Goal: Task Accomplishment & Management: Manage account settings

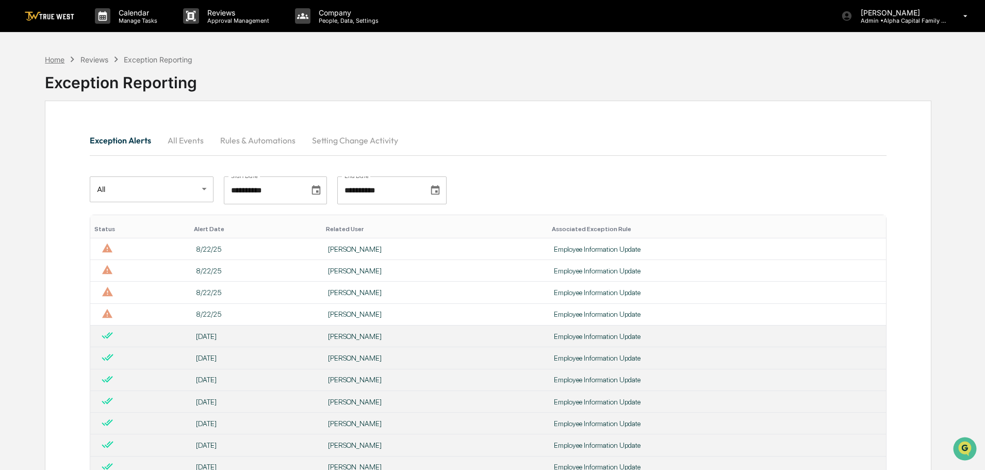
click at [55, 61] on div "Home" at bounding box center [55, 59] width 20 height 9
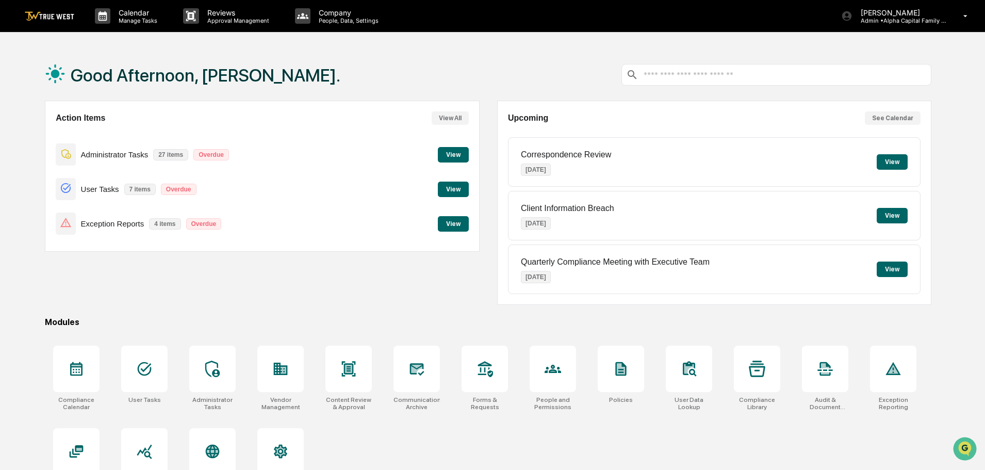
click at [445, 153] on button "View" at bounding box center [453, 154] width 31 height 15
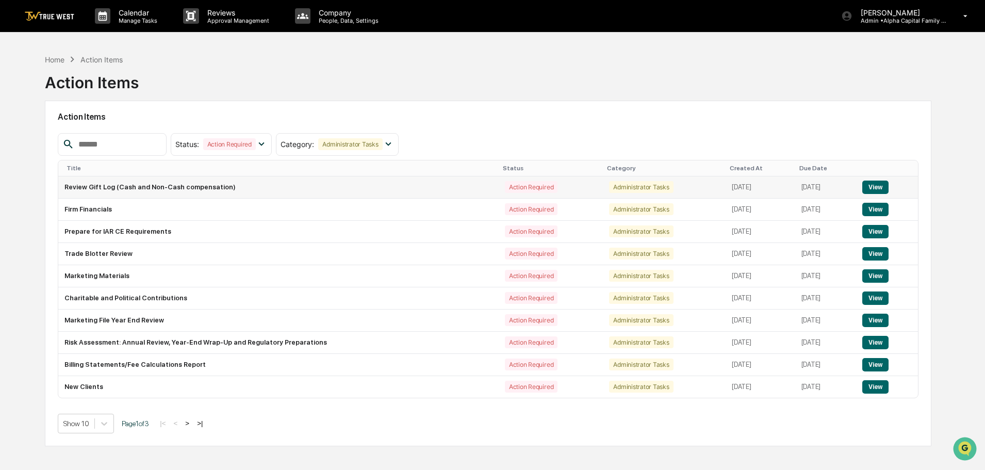
click at [879, 189] on button "View" at bounding box center [875, 186] width 26 height 13
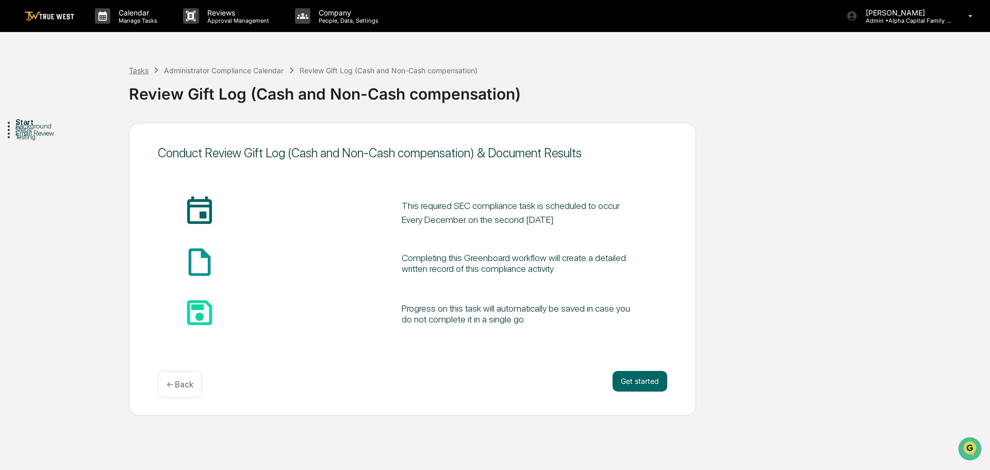
click at [138, 71] on div "Tasks" at bounding box center [139, 70] width 20 height 9
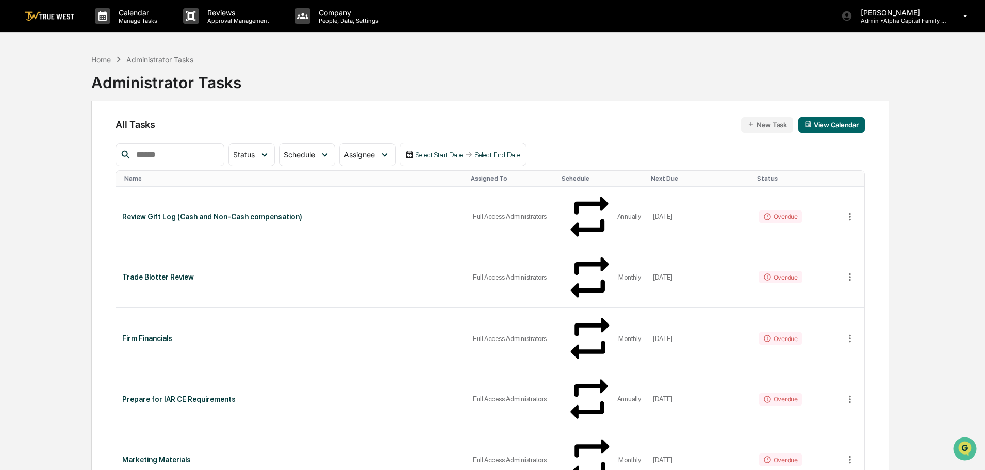
click at [142, 60] on div "Administrator Tasks" at bounding box center [159, 59] width 67 height 9
click at [851, 211] on icon at bounding box center [849, 216] width 11 height 11
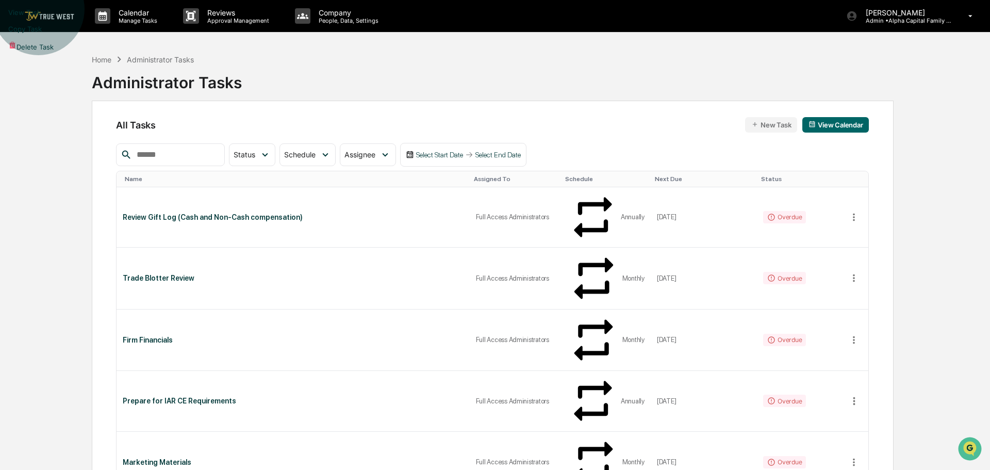
click at [885, 55] on li "Delete Task" at bounding box center [495, 46] width 990 height 18
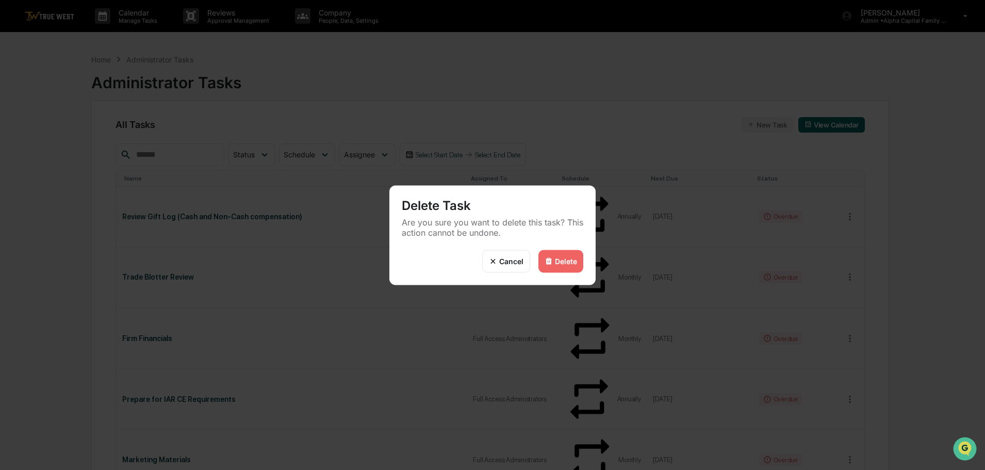
click at [563, 260] on div "Delete" at bounding box center [566, 261] width 22 height 9
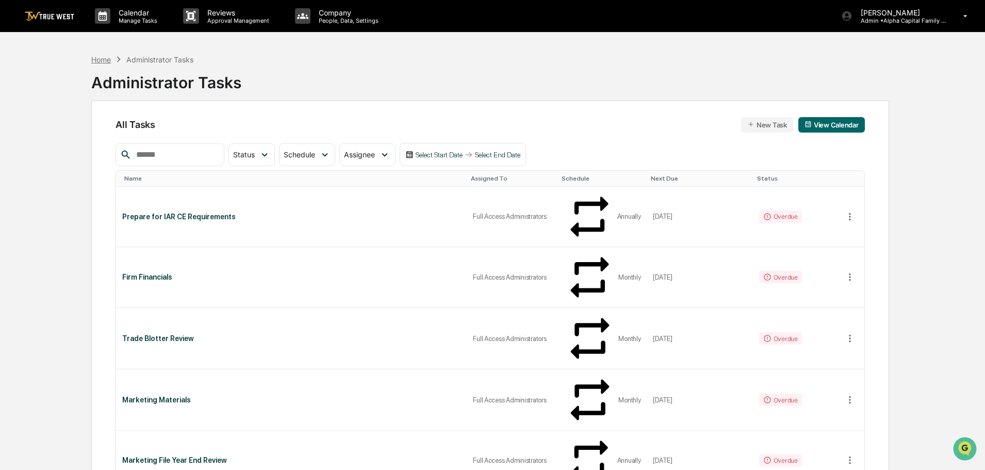
click at [95, 59] on div "Home" at bounding box center [101, 59] width 20 height 9
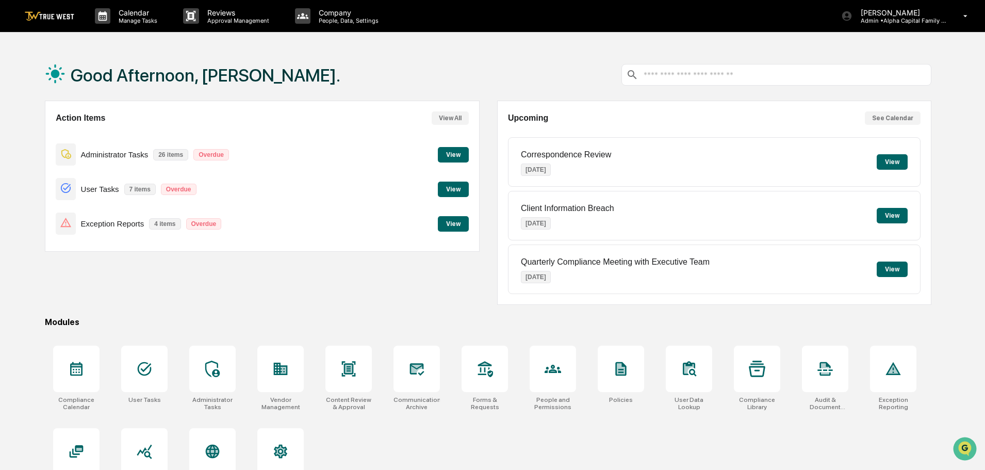
click at [452, 150] on button "View" at bounding box center [453, 154] width 31 height 15
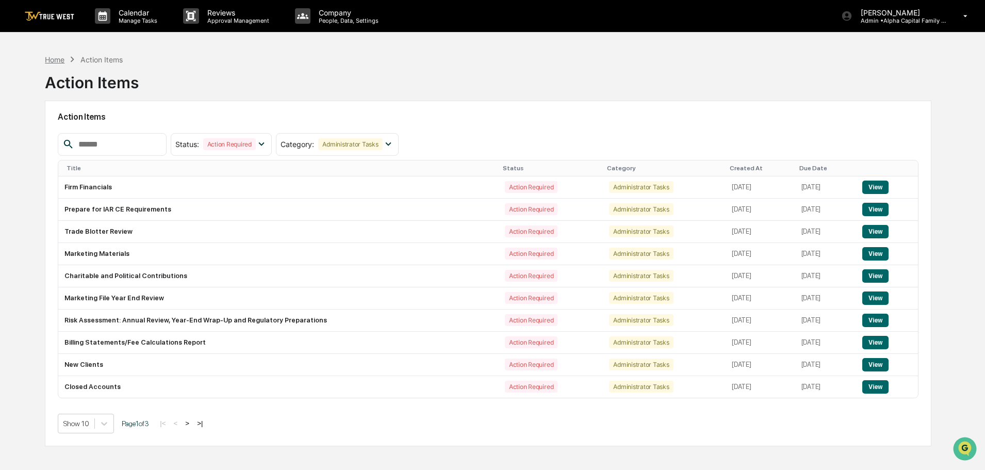
click at [55, 59] on div "Home" at bounding box center [55, 59] width 20 height 9
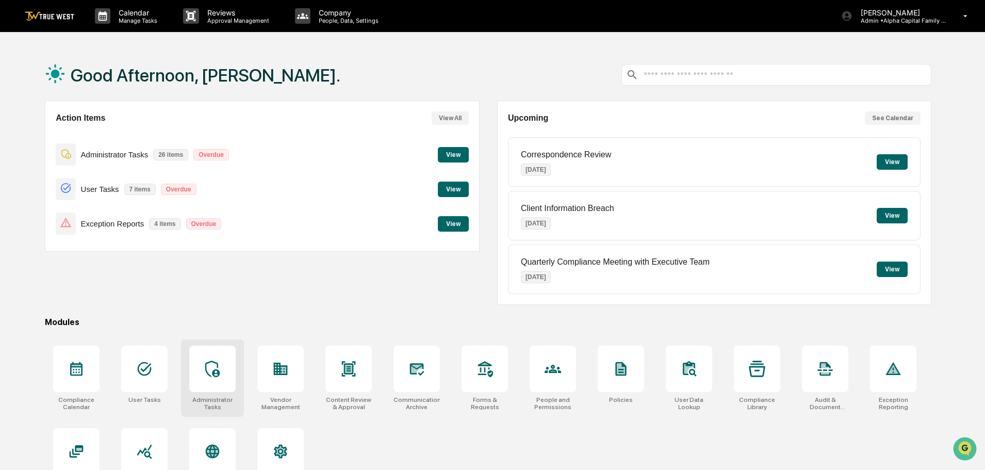
click at [217, 369] on icon at bounding box center [212, 368] width 16 height 16
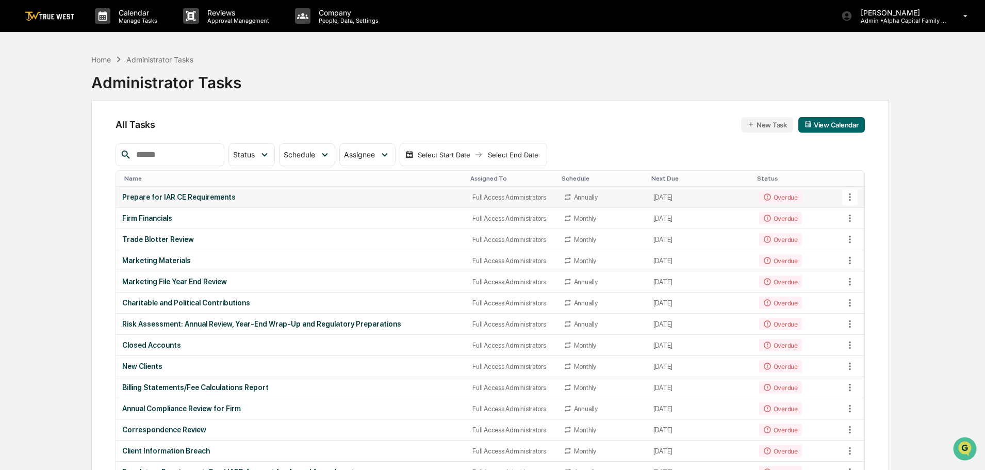
click at [850, 196] on icon at bounding box center [849, 196] width 11 height 11
click at [873, 252] on li "Delete Task" at bounding box center [888, 253] width 82 height 19
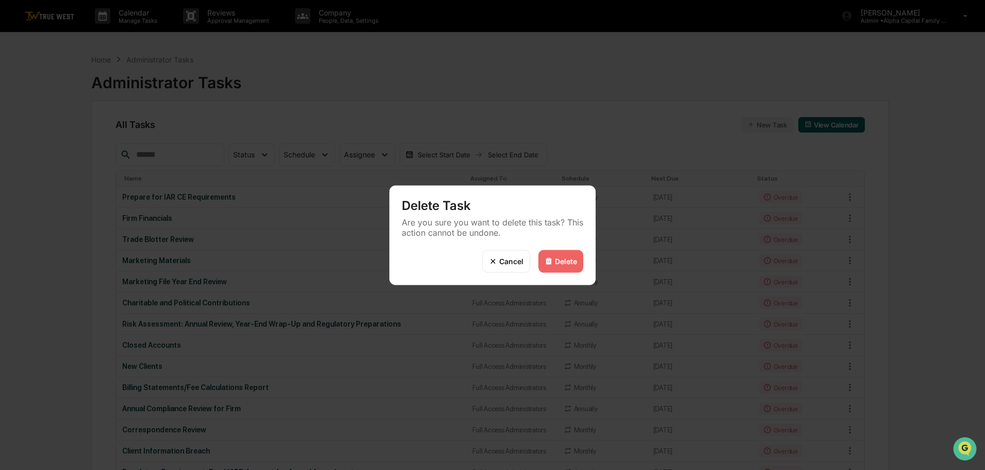
click at [561, 259] on div "Delete" at bounding box center [566, 261] width 22 height 9
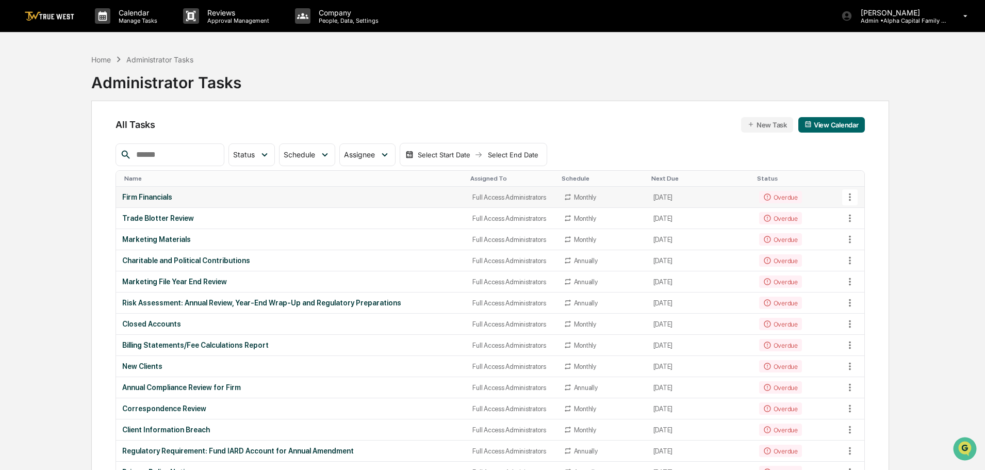
click at [851, 200] on icon at bounding box center [849, 196] width 11 height 11
click at [899, 253] on li "Delete Task" at bounding box center [888, 253] width 82 height 19
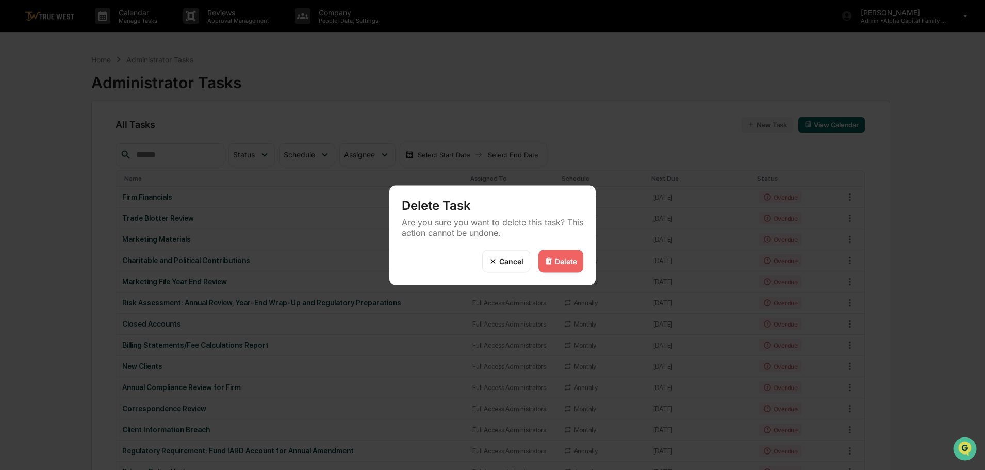
click at [557, 257] on div "Delete" at bounding box center [566, 261] width 22 height 9
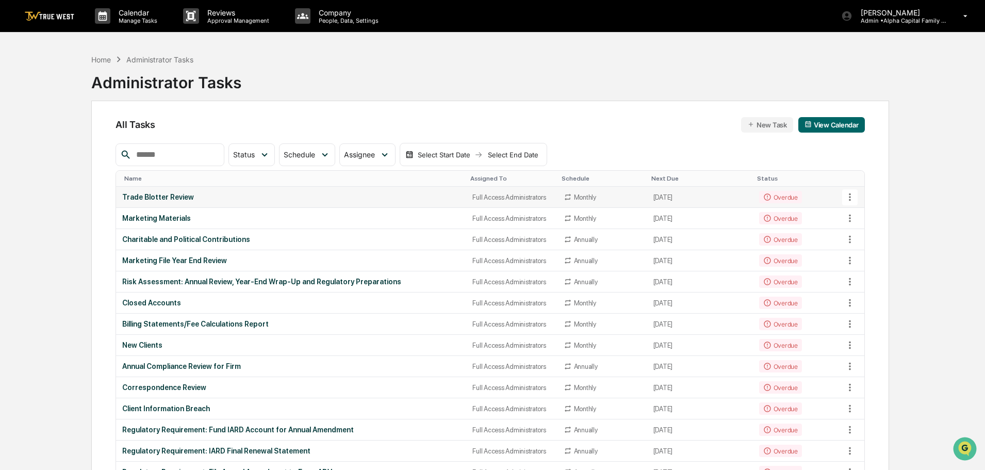
click at [851, 194] on icon at bounding box center [849, 196] width 11 height 11
click at [885, 250] on li "Delete Task" at bounding box center [888, 253] width 82 height 19
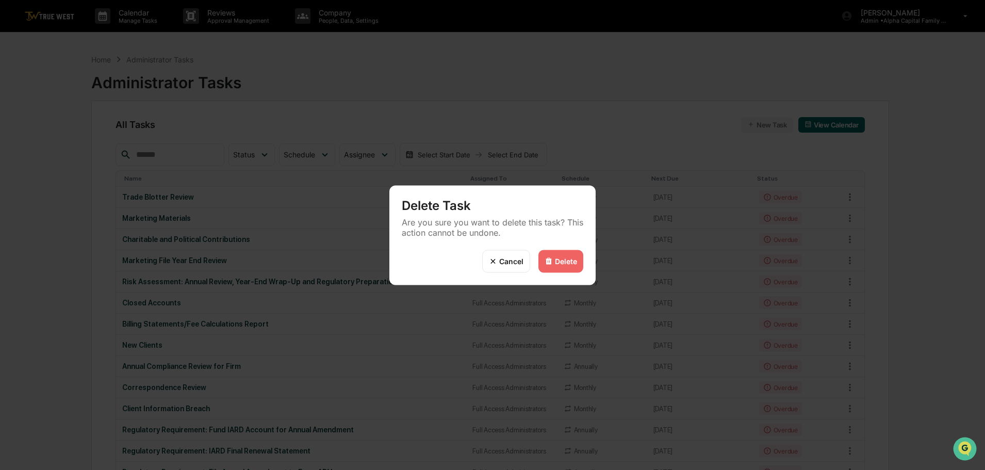
click at [560, 262] on div "Delete" at bounding box center [566, 261] width 22 height 9
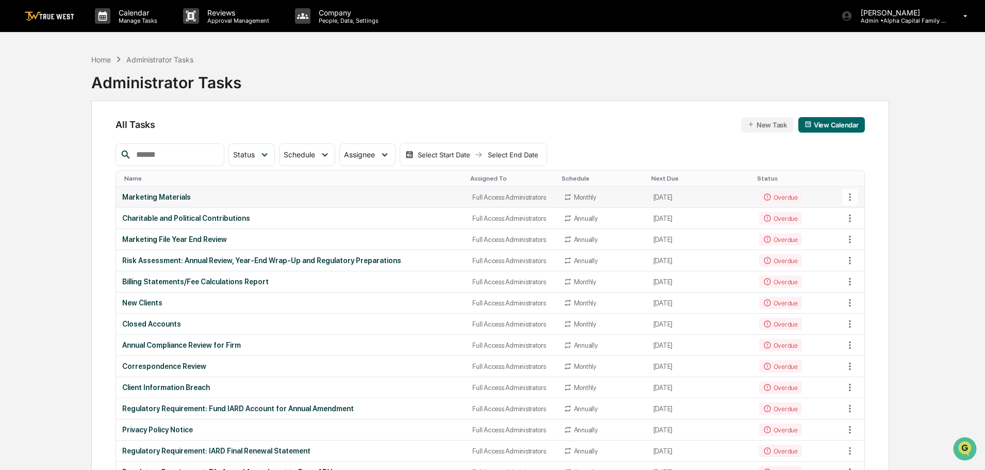
click at [851, 198] on icon at bounding box center [849, 196] width 11 height 11
click at [886, 252] on li "Delete Task" at bounding box center [888, 253] width 82 height 19
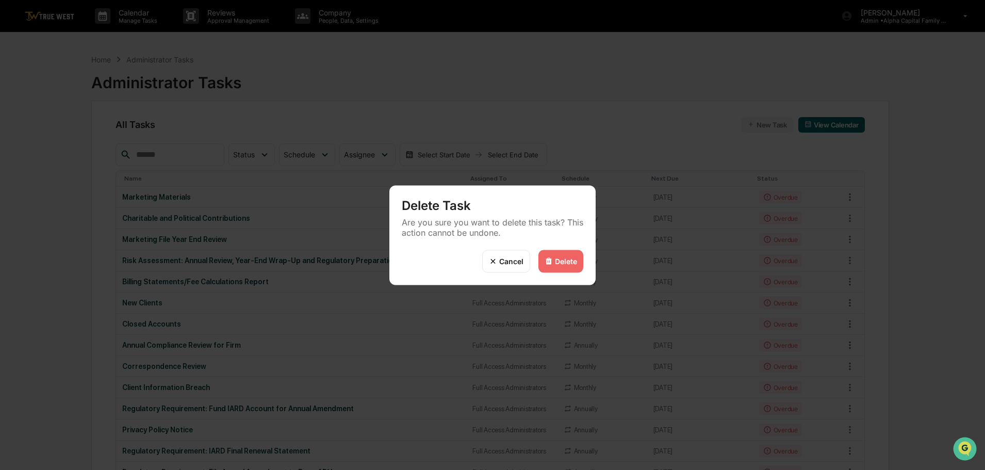
click at [565, 260] on div "Delete" at bounding box center [566, 261] width 22 height 9
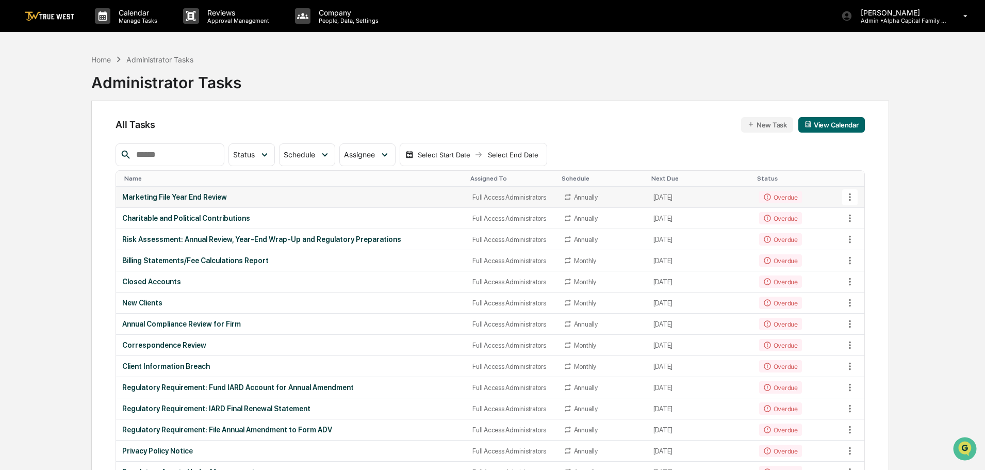
click at [847, 197] on icon at bounding box center [849, 196] width 11 height 11
click at [874, 253] on li "Delete Task" at bounding box center [888, 253] width 82 height 19
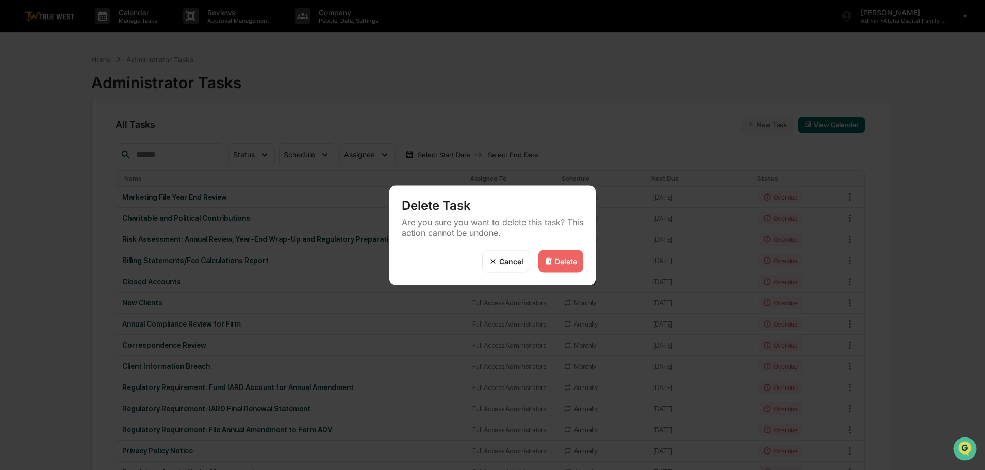
click at [555, 259] on div "Delete" at bounding box center [566, 261] width 22 height 9
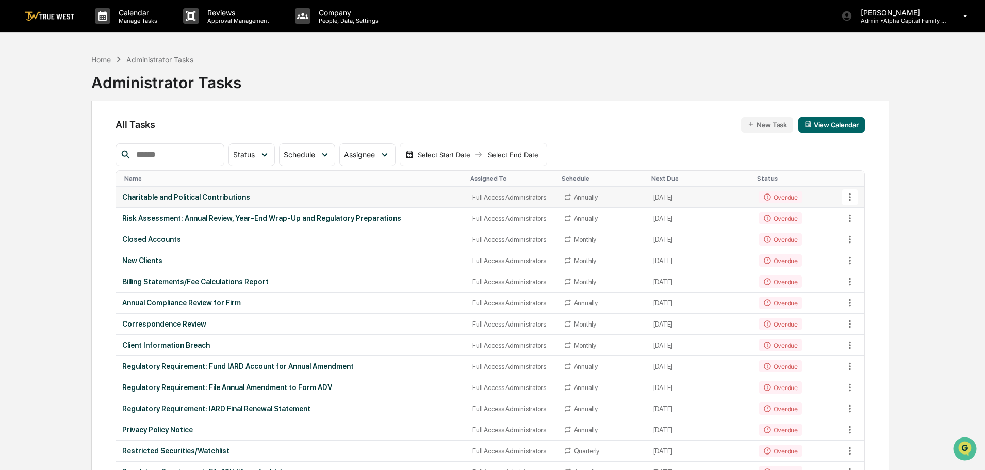
click at [848, 195] on icon at bounding box center [849, 196] width 11 height 11
click at [882, 254] on li "Delete Task" at bounding box center [888, 253] width 82 height 19
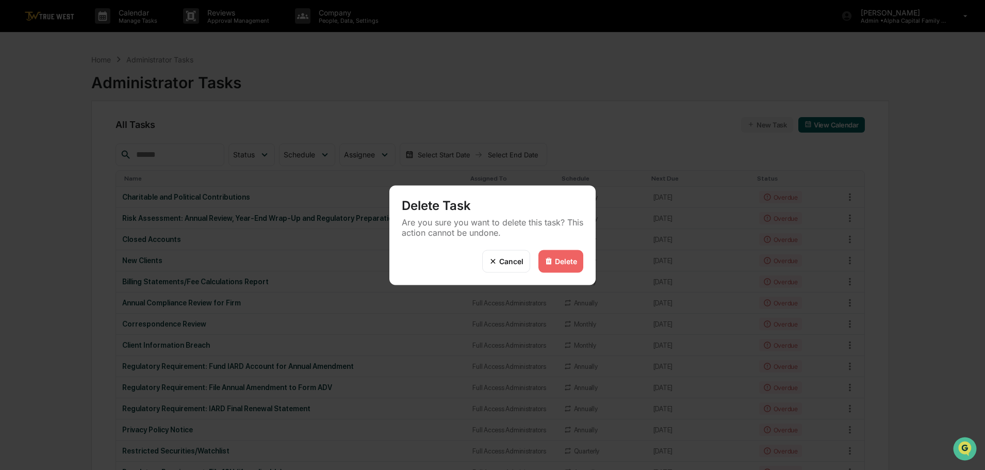
click at [561, 260] on div "Delete" at bounding box center [566, 261] width 22 height 9
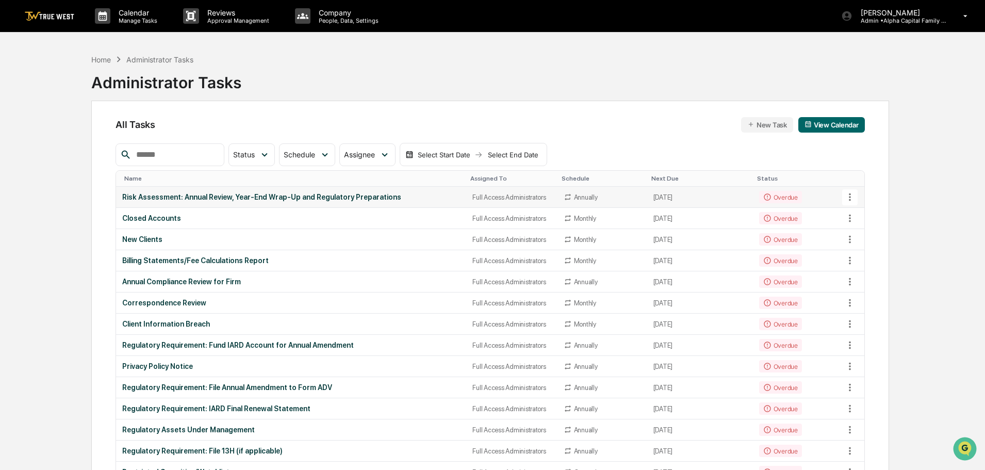
click at [849, 196] on icon at bounding box center [849, 196] width 11 height 11
click at [893, 251] on li "Delete Task" at bounding box center [888, 253] width 82 height 19
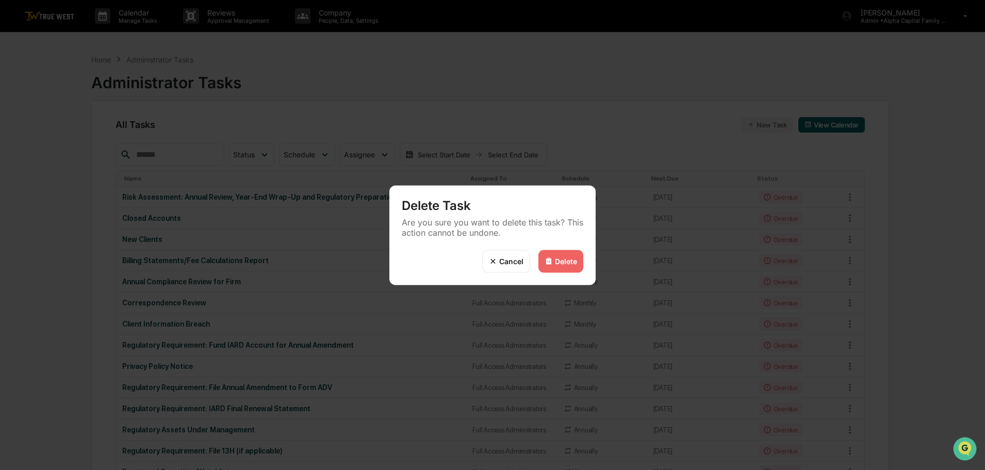
click at [558, 259] on div "Delete" at bounding box center [566, 261] width 22 height 9
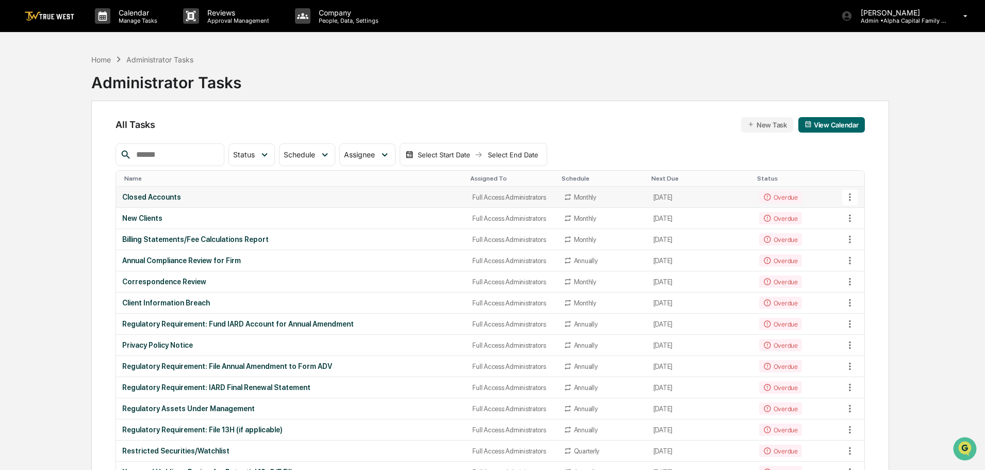
click at [850, 194] on icon at bounding box center [850, 197] width 2 height 8
click at [876, 252] on li "Delete Task" at bounding box center [888, 253] width 82 height 19
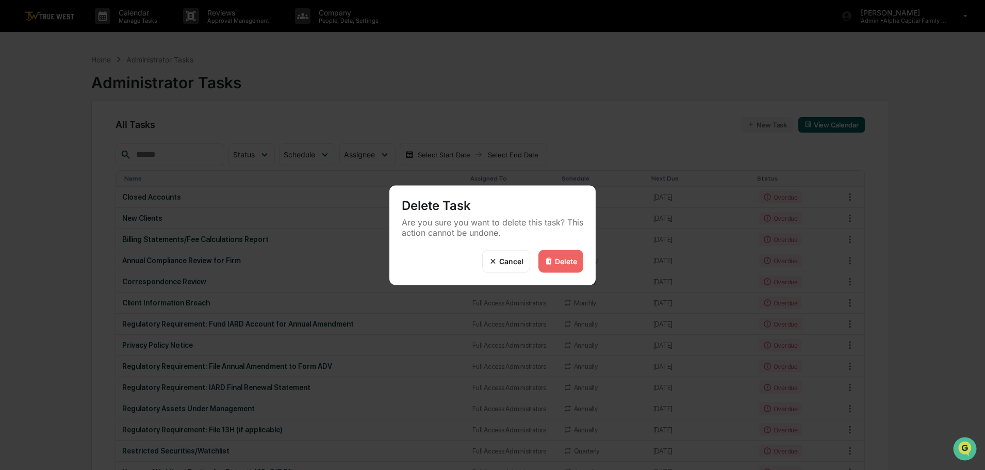
click at [567, 259] on div "Delete" at bounding box center [566, 261] width 22 height 9
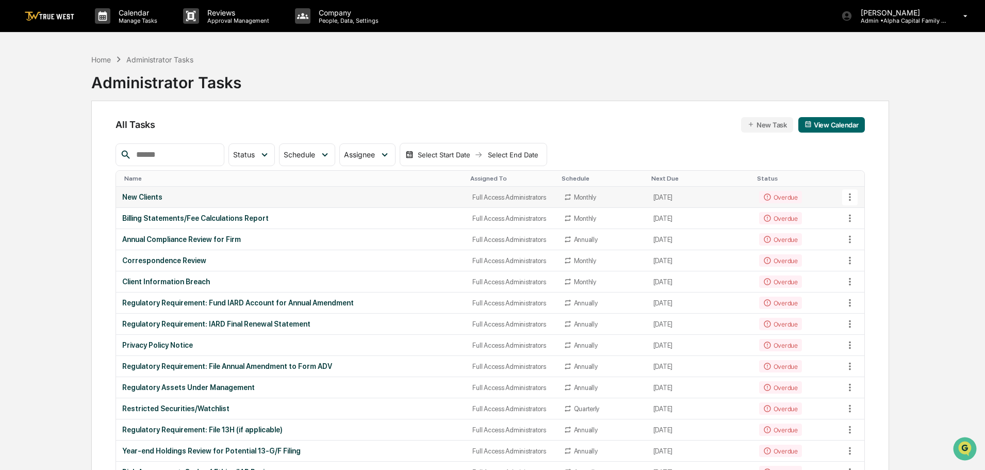
click at [850, 196] on icon at bounding box center [850, 197] width 2 height 8
click at [883, 251] on li "Delete Task" at bounding box center [888, 253] width 82 height 19
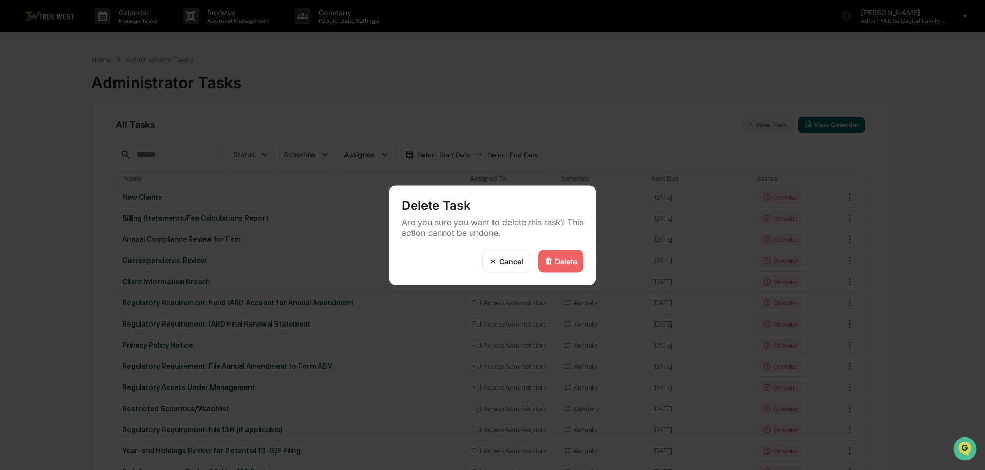
click at [562, 261] on div "Delete" at bounding box center [566, 261] width 22 height 9
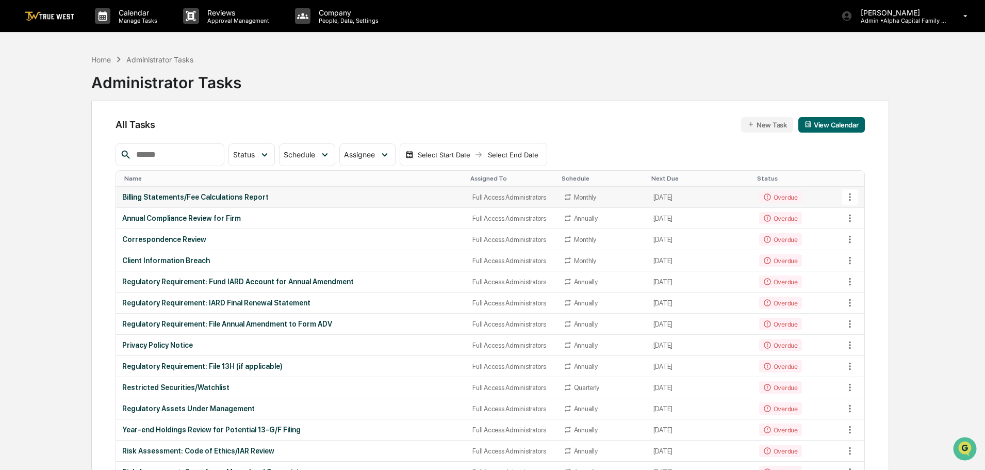
click at [850, 196] on icon at bounding box center [849, 196] width 11 height 11
click at [877, 252] on li "Delete Task" at bounding box center [888, 253] width 82 height 19
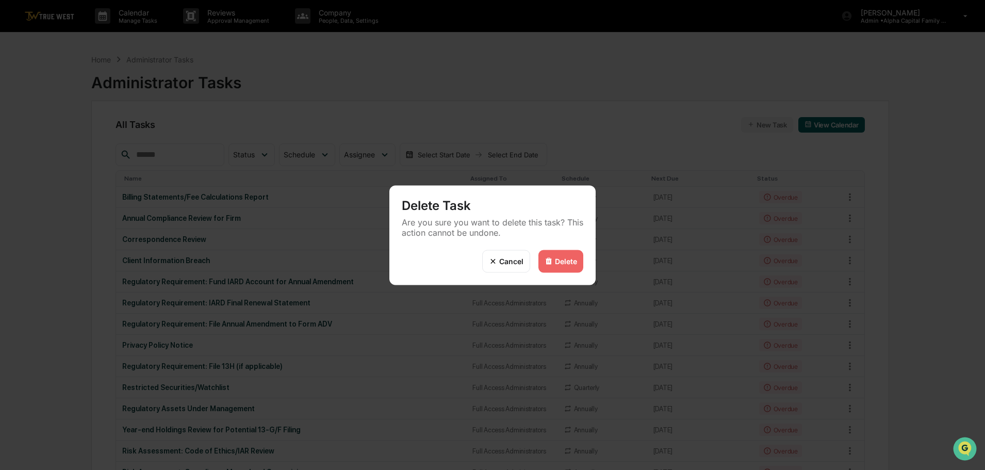
click at [566, 259] on div "Delete" at bounding box center [566, 261] width 22 height 9
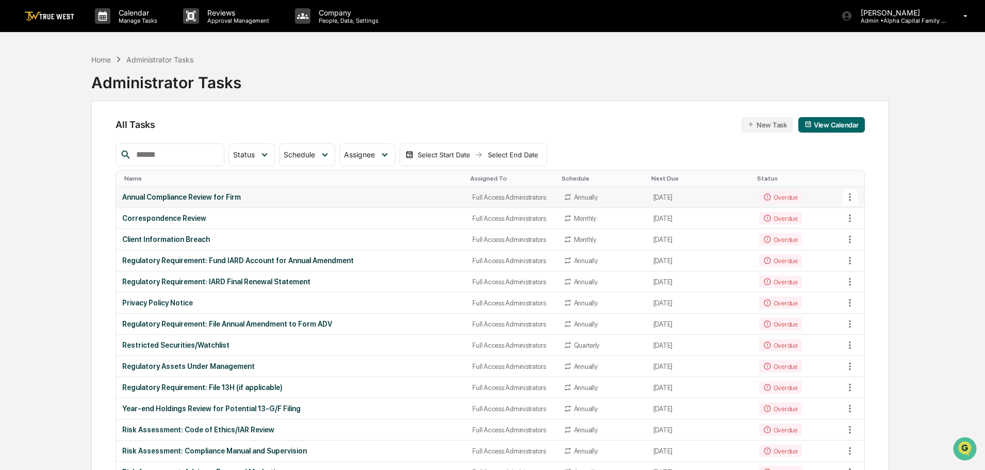
click at [848, 195] on icon at bounding box center [849, 196] width 11 height 11
click at [887, 252] on li "Delete Task" at bounding box center [888, 253] width 82 height 19
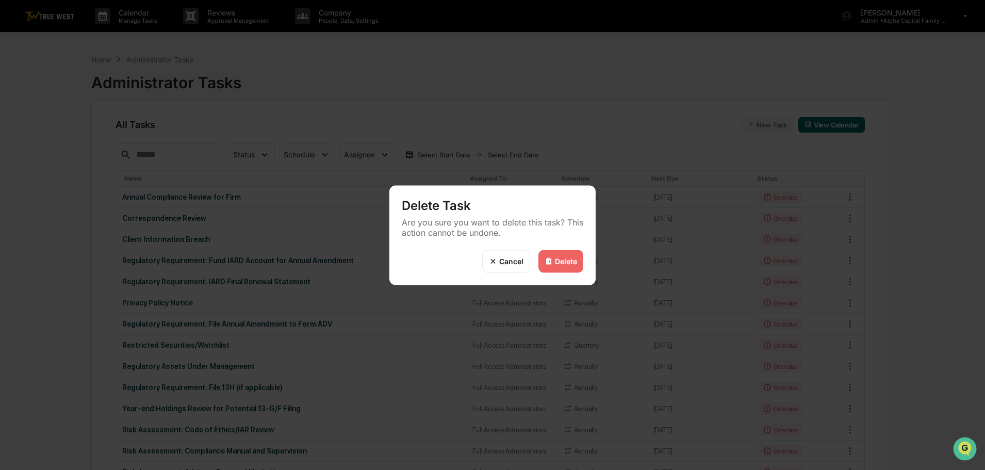
click at [560, 259] on div "Delete" at bounding box center [566, 261] width 22 height 9
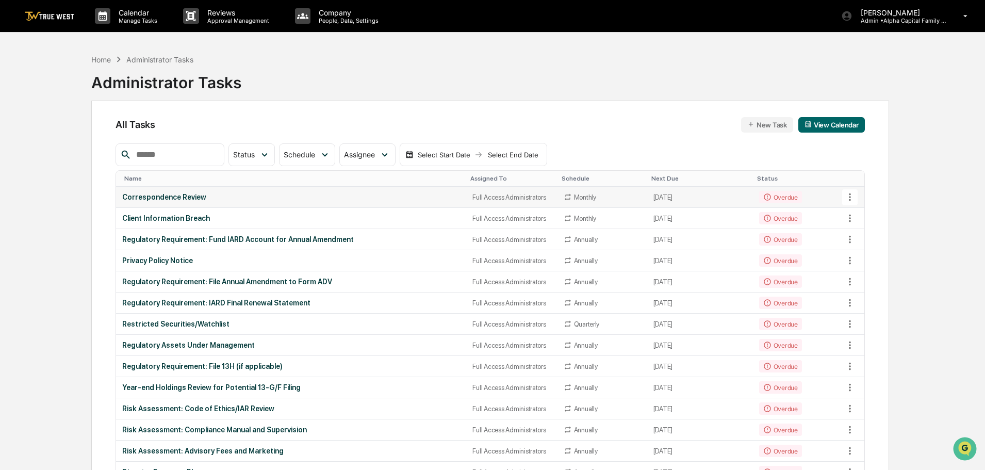
click at [851, 197] on icon at bounding box center [849, 196] width 11 height 11
click at [880, 251] on li "Delete Task" at bounding box center [888, 253] width 82 height 19
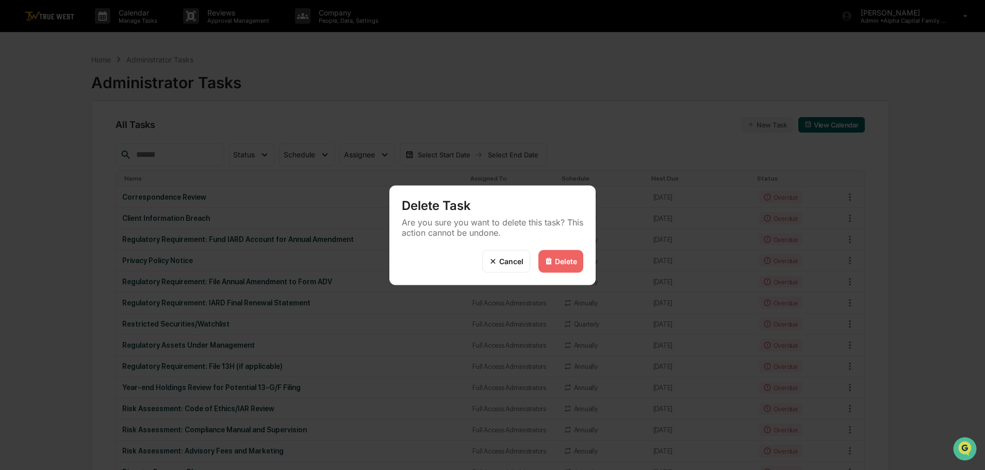
click at [561, 261] on div "Delete" at bounding box center [566, 261] width 22 height 9
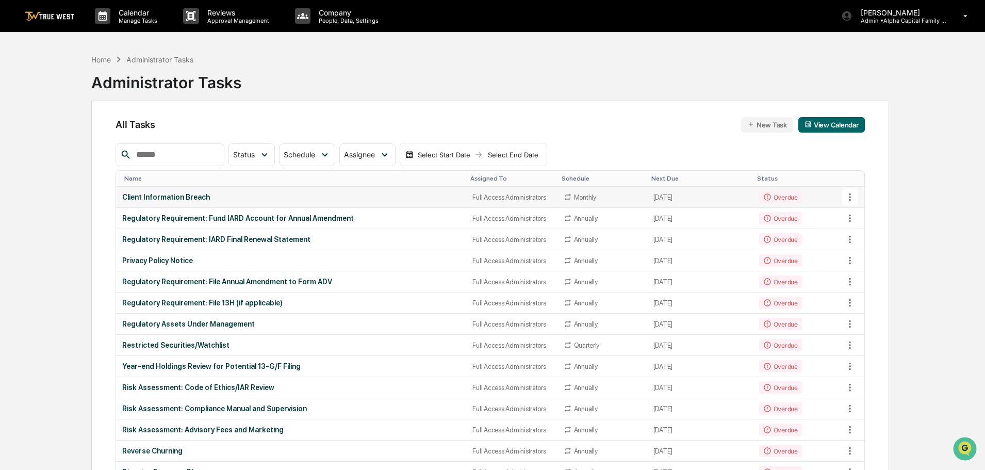
click at [848, 198] on icon at bounding box center [849, 196] width 11 height 11
click at [885, 254] on li "Delete Task" at bounding box center [888, 253] width 82 height 19
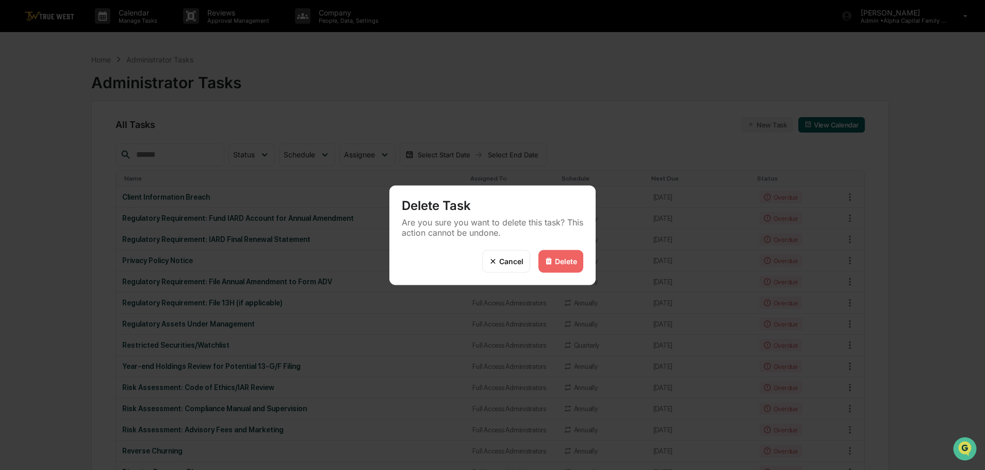
click at [557, 259] on div "Delete" at bounding box center [566, 261] width 22 height 9
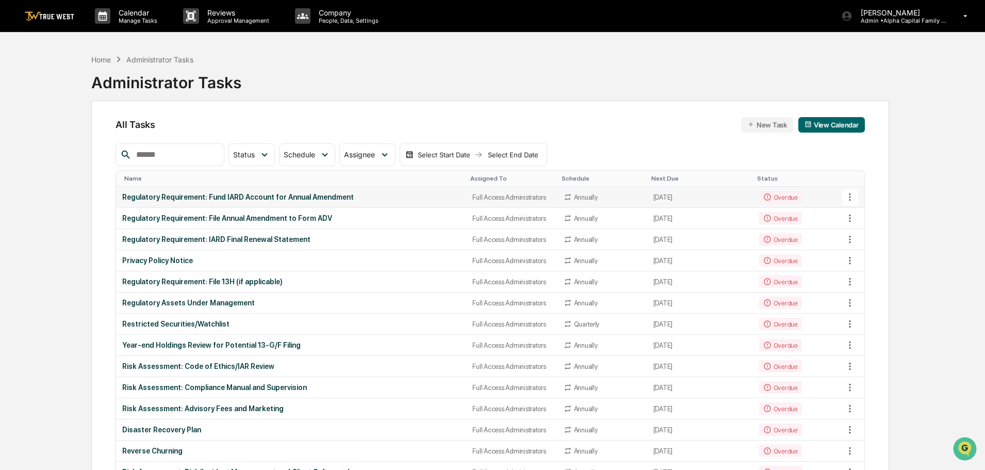
click at [852, 195] on icon at bounding box center [849, 196] width 11 height 11
click at [883, 253] on li "Delete Task" at bounding box center [888, 253] width 82 height 19
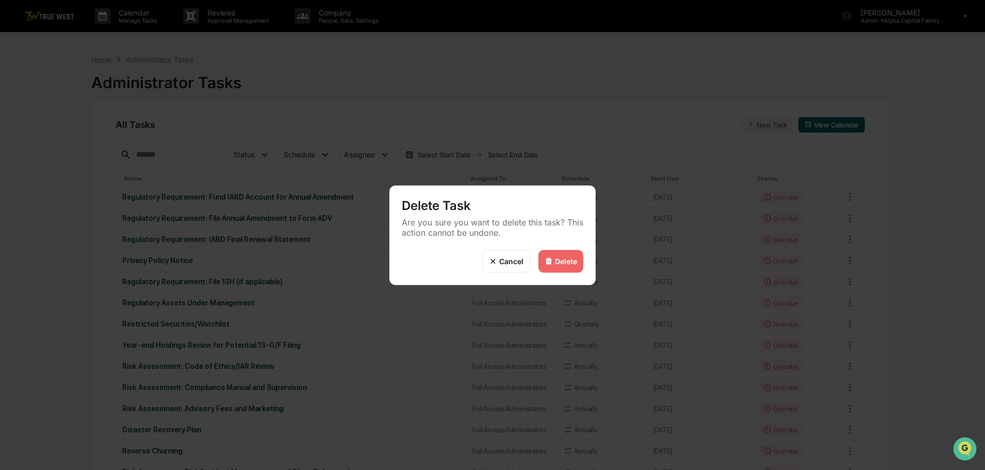
click at [558, 258] on div "Delete" at bounding box center [566, 261] width 22 height 9
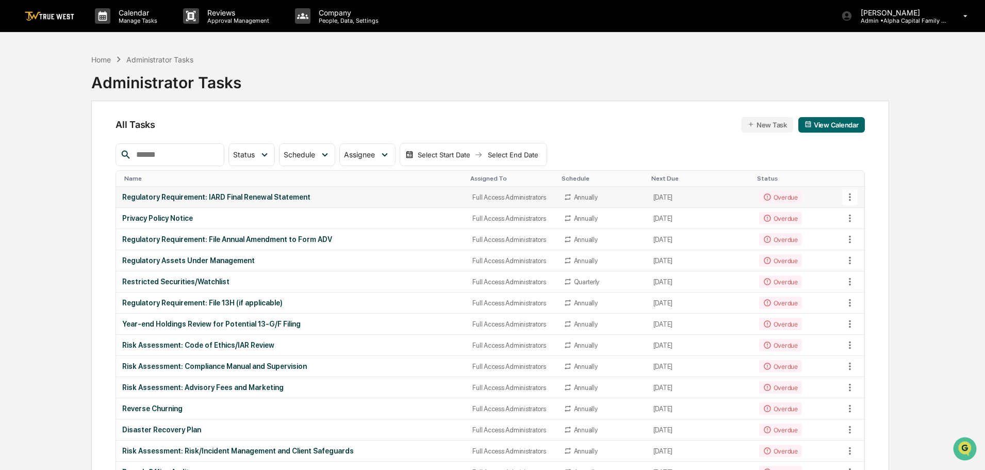
click at [851, 197] on icon at bounding box center [849, 196] width 11 height 11
click at [890, 249] on li "Delete Task" at bounding box center [888, 253] width 82 height 19
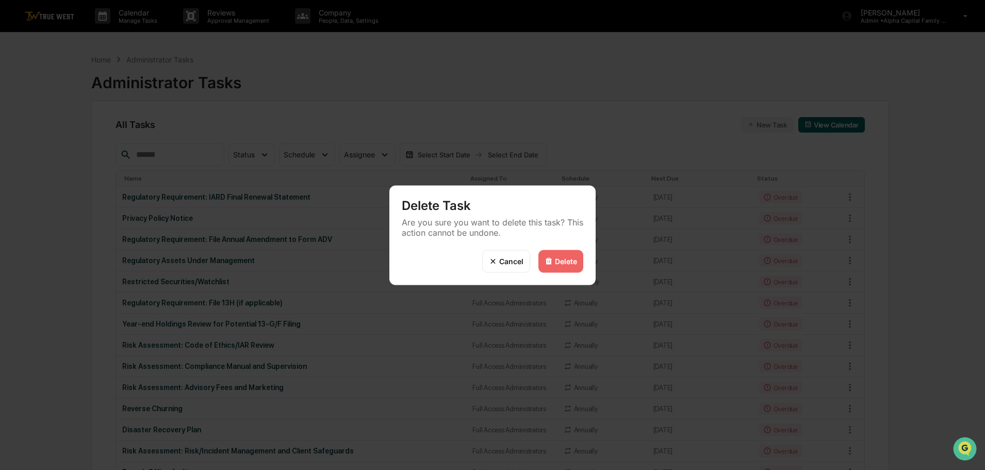
click at [564, 260] on div "Delete" at bounding box center [566, 261] width 22 height 9
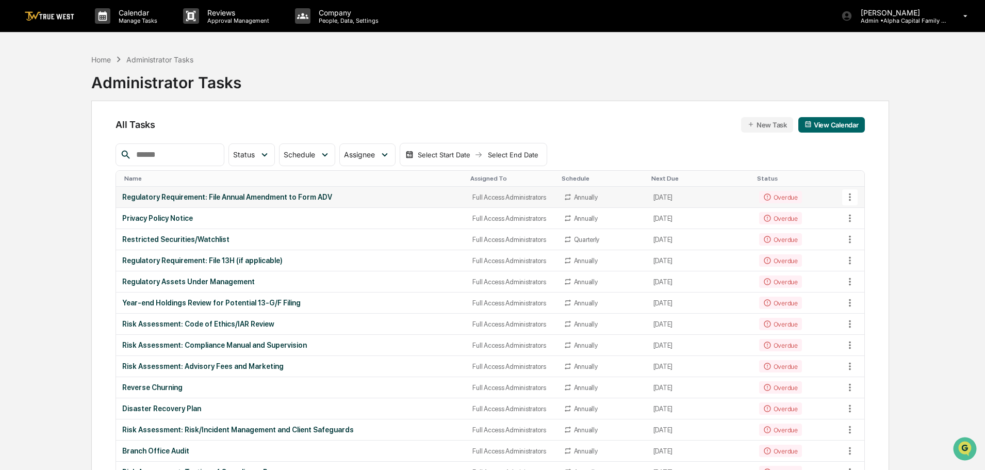
click at [849, 196] on icon at bounding box center [850, 197] width 2 height 8
click at [883, 251] on li "Delete Task" at bounding box center [888, 253] width 82 height 19
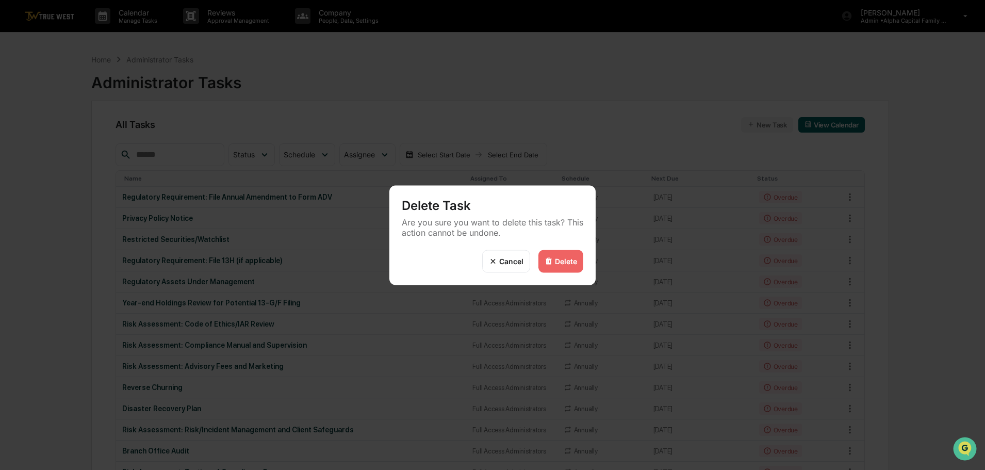
click at [566, 258] on div "Delete" at bounding box center [566, 261] width 22 height 9
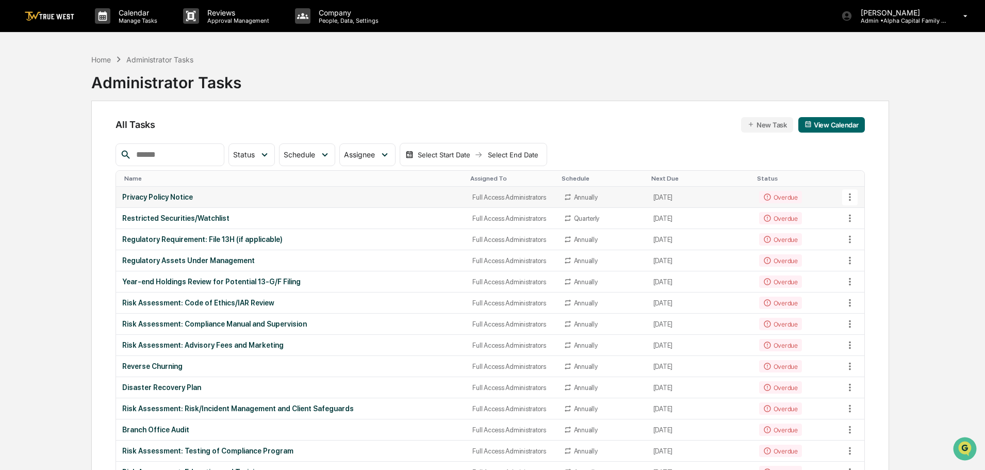
click at [851, 197] on icon at bounding box center [849, 196] width 11 height 11
click at [897, 253] on li "Delete Task" at bounding box center [888, 253] width 82 height 19
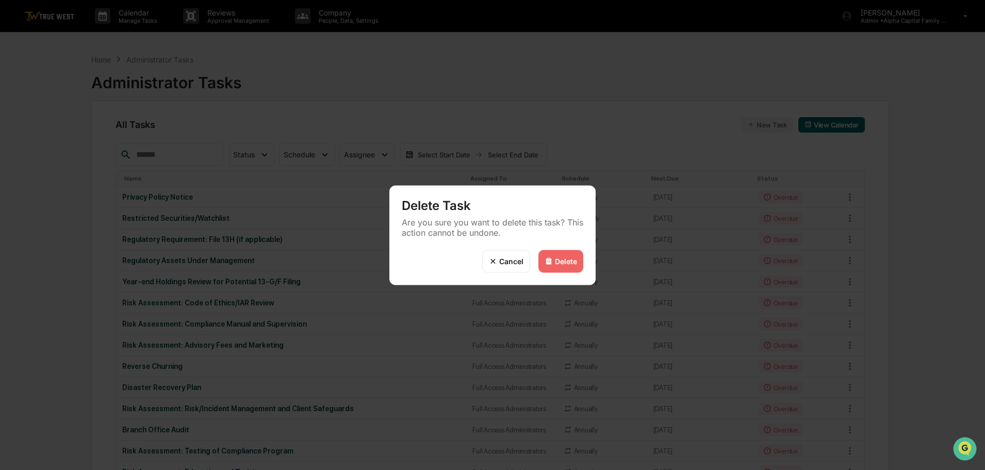
click at [564, 260] on div "Delete" at bounding box center [566, 261] width 22 height 9
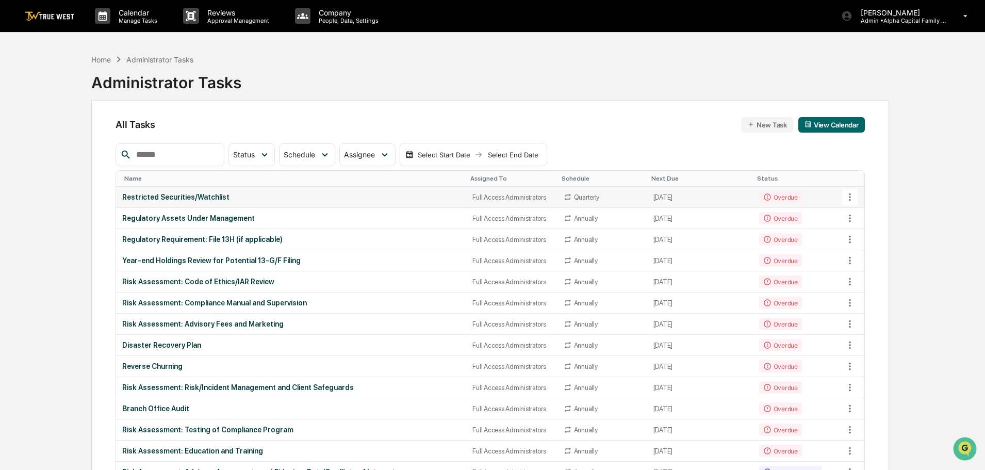
click at [851, 197] on icon at bounding box center [849, 196] width 11 height 11
click at [884, 251] on li "Delete Task" at bounding box center [888, 253] width 82 height 19
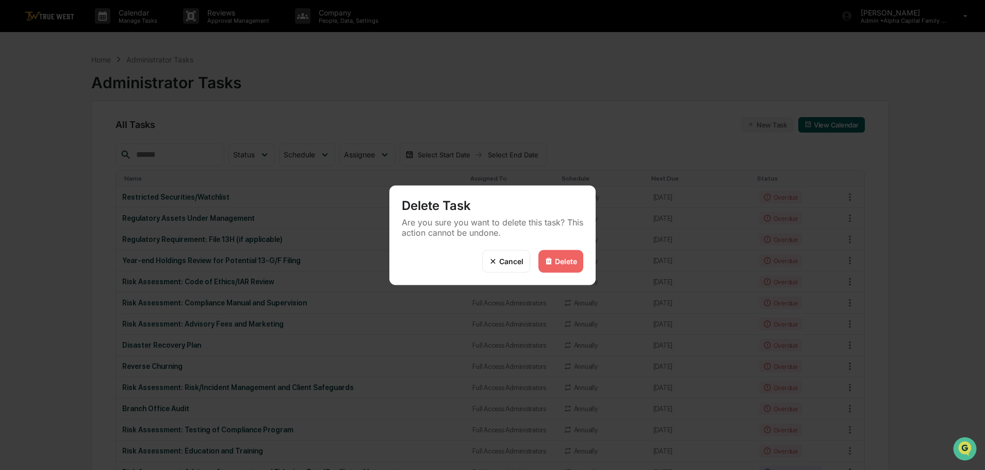
click at [568, 260] on div "Delete" at bounding box center [566, 261] width 22 height 9
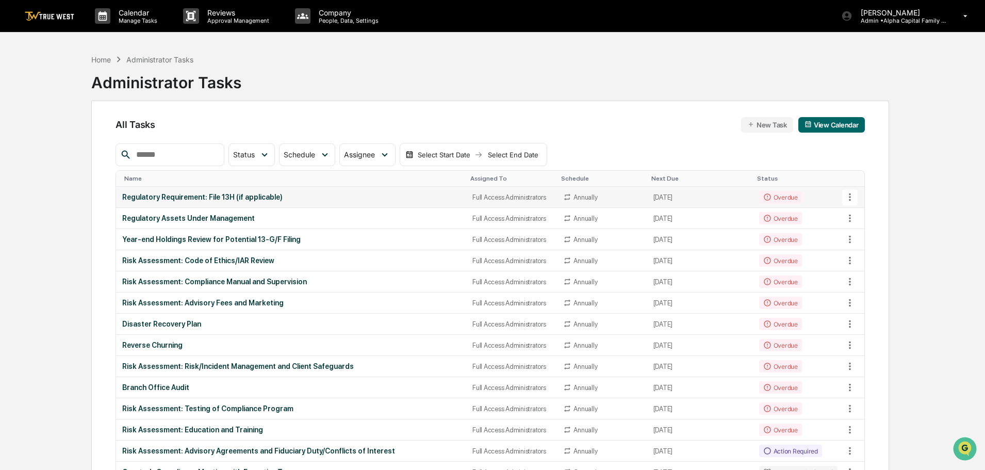
click at [849, 195] on icon at bounding box center [849, 196] width 11 height 11
click at [879, 250] on li "Delete Task" at bounding box center [888, 253] width 82 height 19
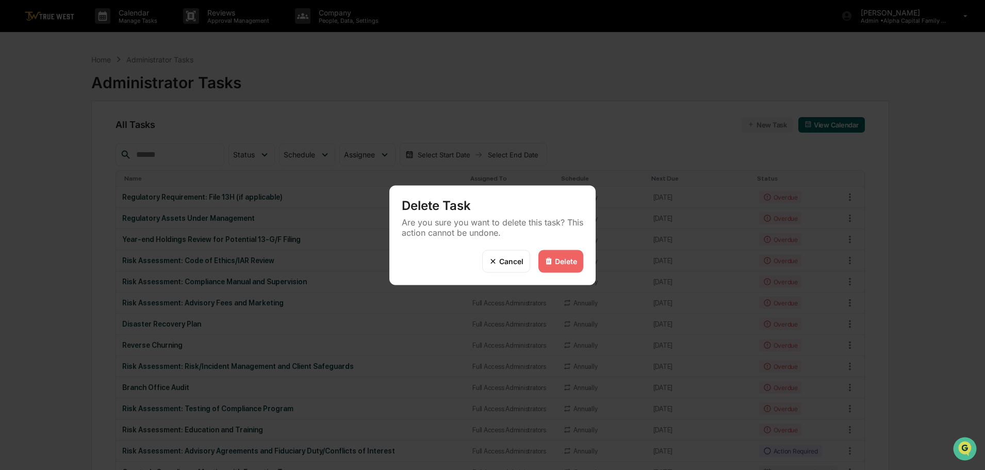
click at [558, 259] on div "Delete" at bounding box center [566, 261] width 22 height 9
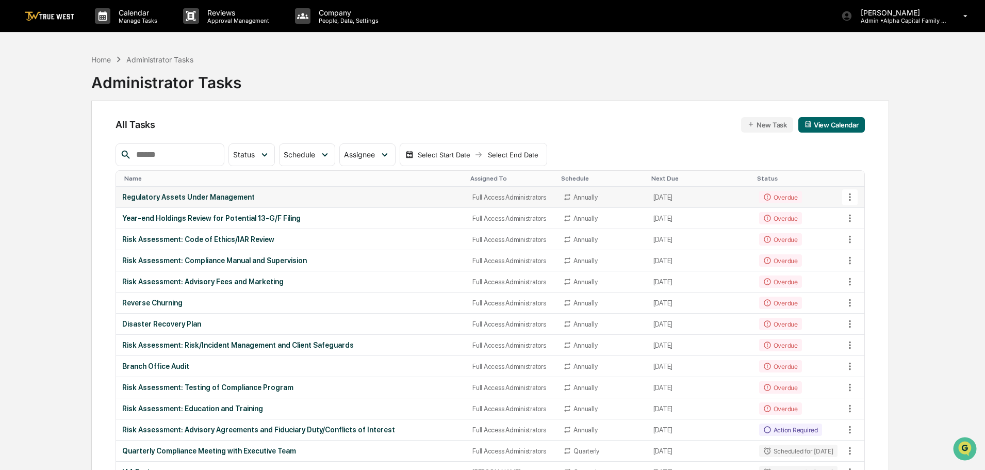
click at [851, 195] on icon at bounding box center [849, 196] width 11 height 11
click at [875, 250] on li "Delete Task" at bounding box center [888, 253] width 82 height 19
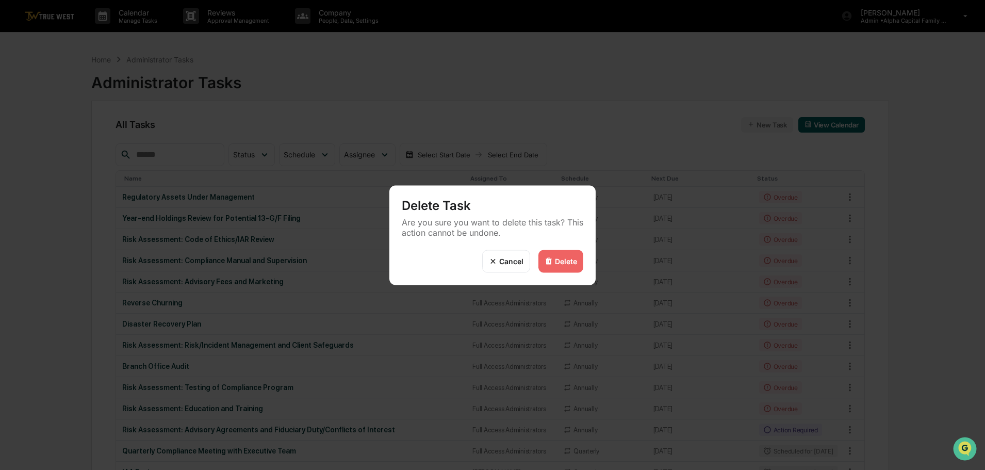
click at [557, 258] on div "Delete" at bounding box center [566, 261] width 22 height 9
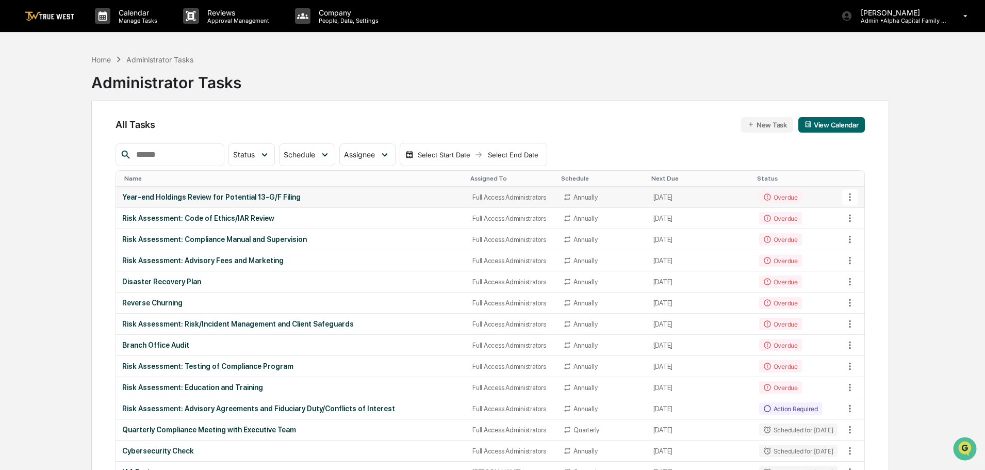
click at [849, 196] on icon at bounding box center [849, 196] width 11 height 11
click at [883, 254] on li "Delete Task" at bounding box center [888, 253] width 82 height 19
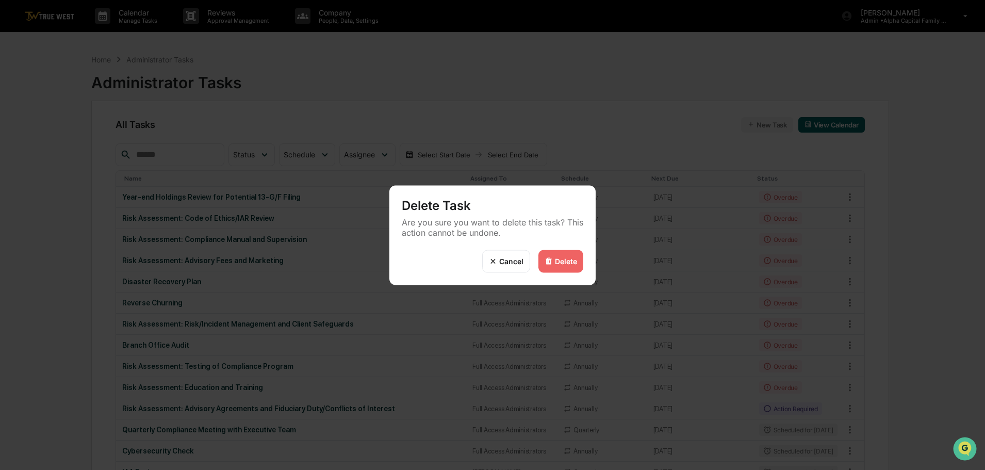
click at [561, 260] on div "Delete" at bounding box center [566, 261] width 22 height 9
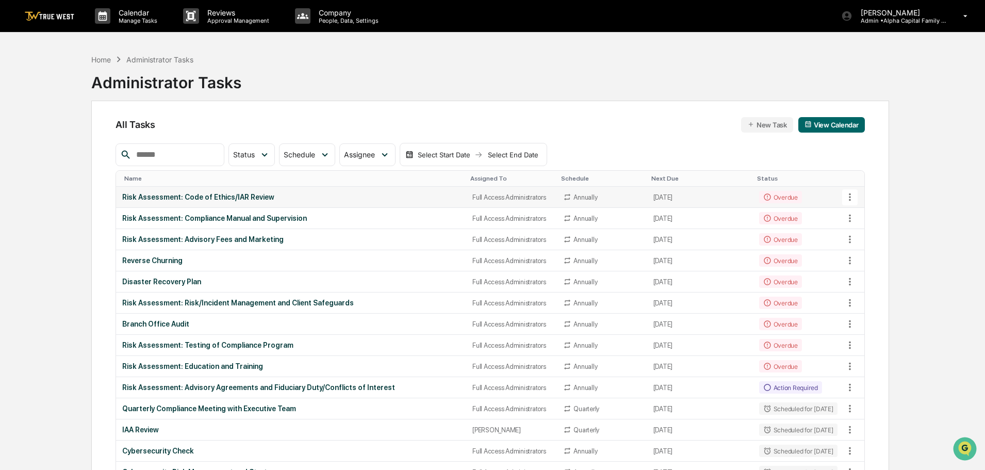
click at [849, 196] on icon at bounding box center [849, 196] width 11 height 11
click at [884, 252] on li "Delete Task" at bounding box center [888, 253] width 82 height 19
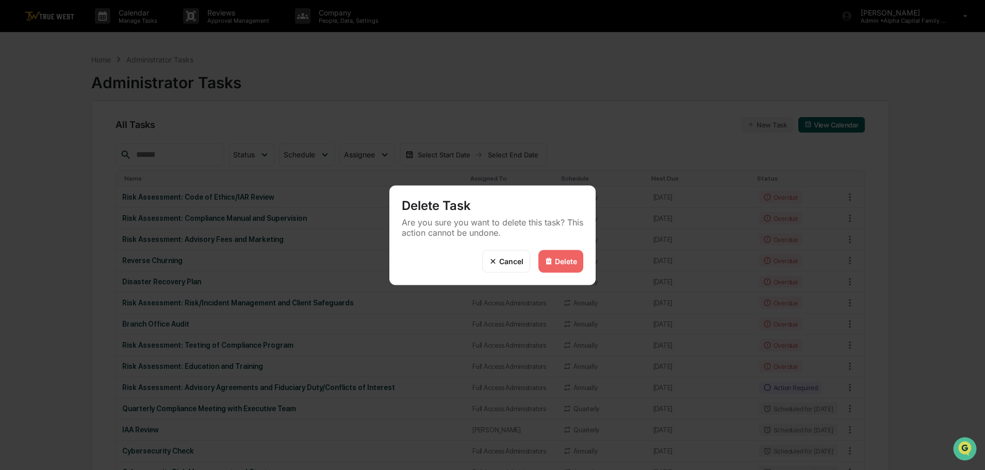
click at [566, 258] on div "Delete" at bounding box center [566, 261] width 22 height 9
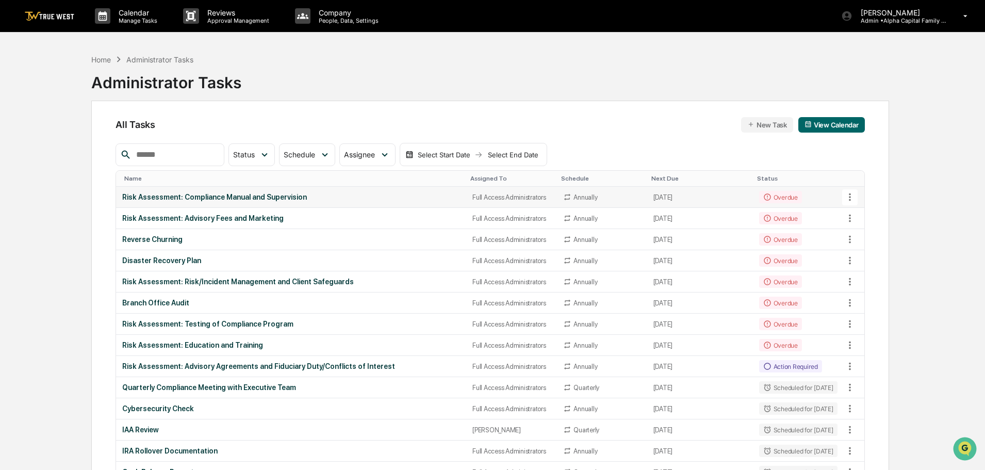
click at [850, 196] on icon at bounding box center [849, 196] width 11 height 11
click at [889, 251] on li "Delete Task" at bounding box center [888, 253] width 82 height 19
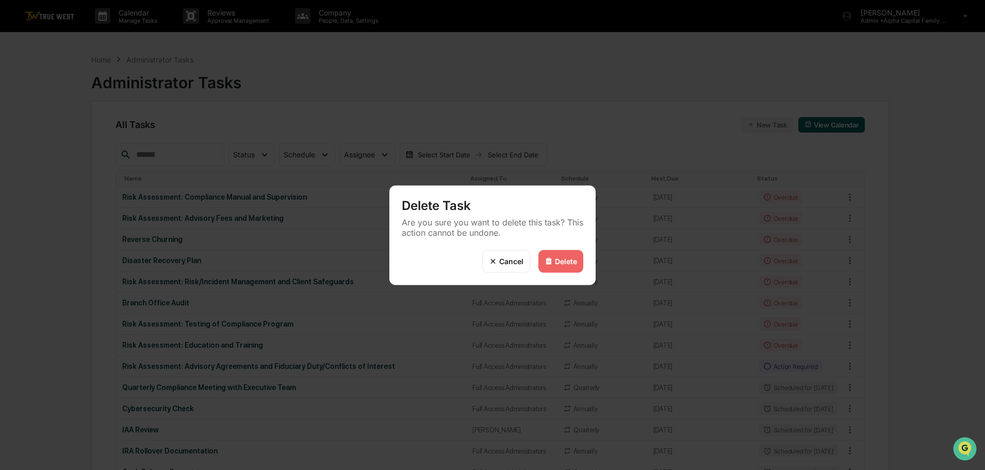
click at [553, 256] on div "Delete" at bounding box center [560, 261] width 45 height 23
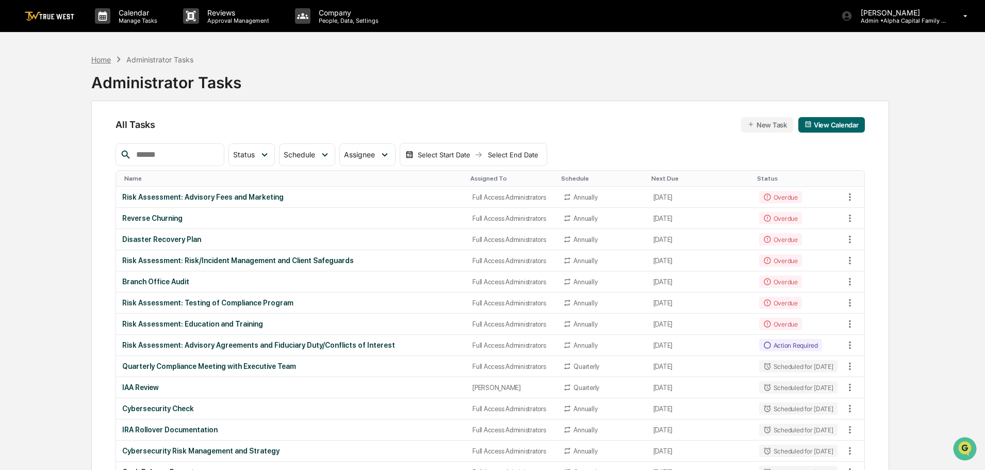
click at [103, 58] on div "Home" at bounding box center [101, 59] width 20 height 9
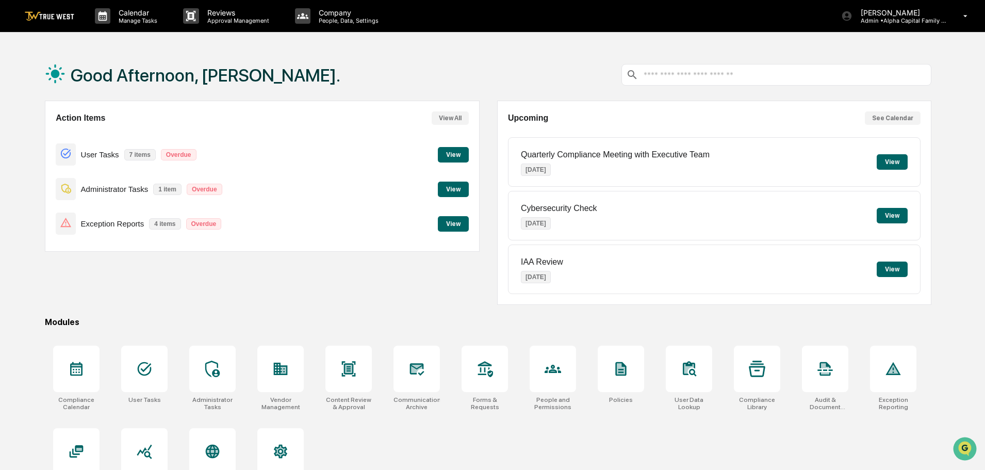
click at [457, 186] on button "View" at bounding box center [453, 188] width 31 height 15
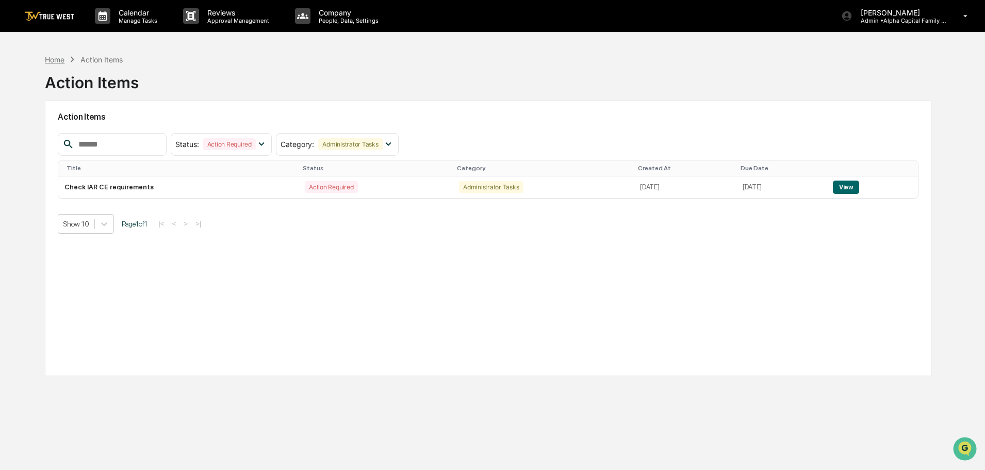
click at [55, 58] on div "Home" at bounding box center [55, 59] width 20 height 9
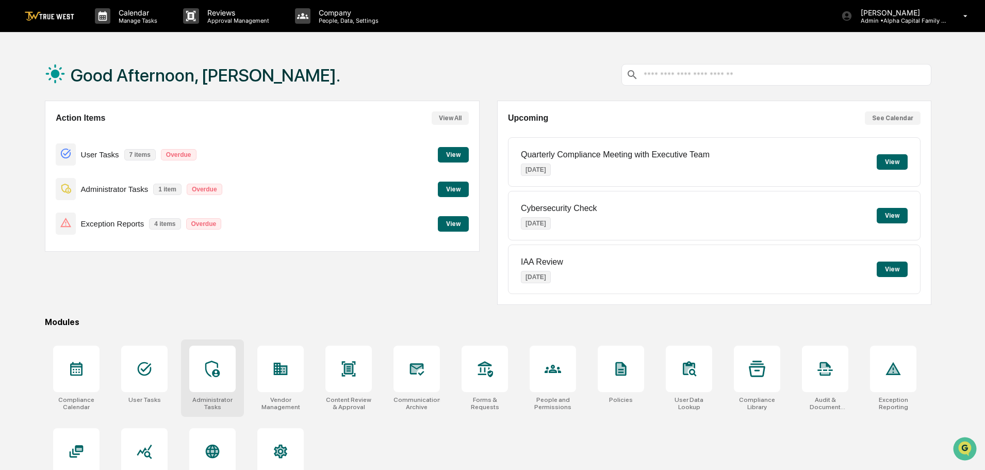
click at [221, 368] on icon at bounding box center [212, 368] width 16 height 16
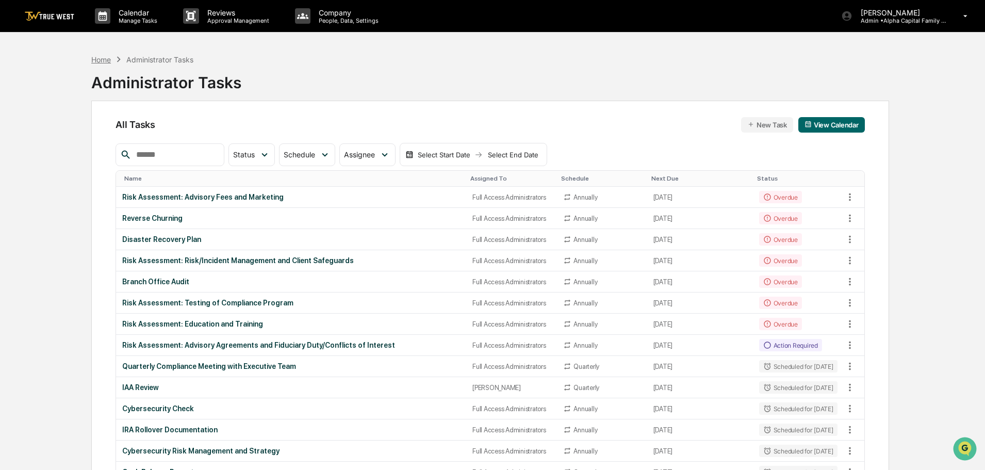
click at [102, 61] on div "Home" at bounding box center [101, 59] width 20 height 9
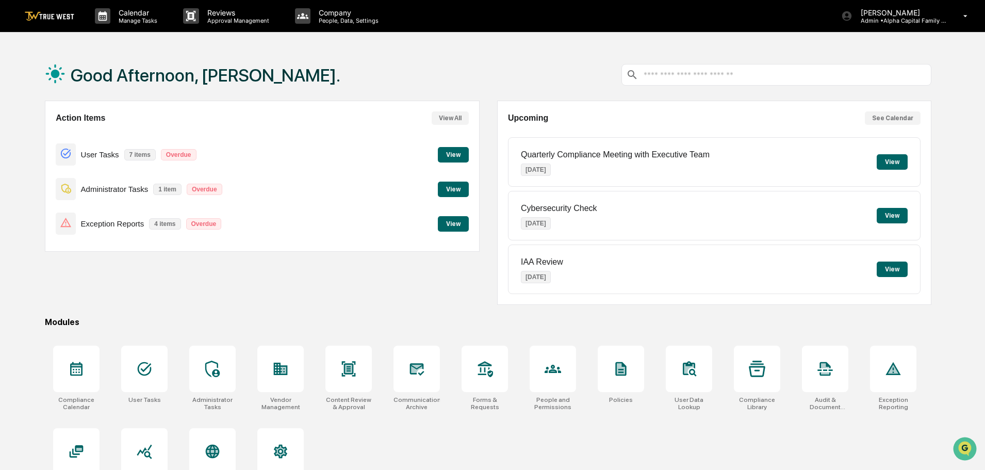
click at [448, 187] on button "View" at bounding box center [453, 188] width 31 height 15
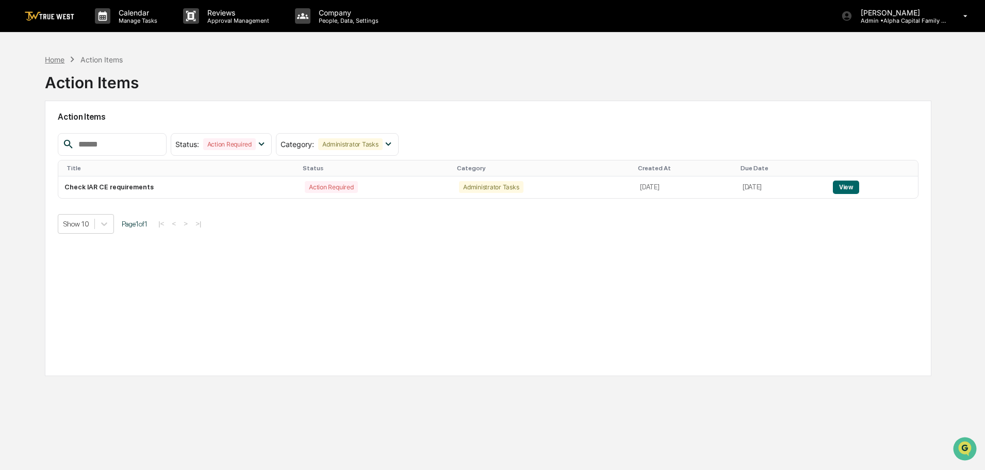
click at [57, 61] on div "Home" at bounding box center [55, 59] width 20 height 9
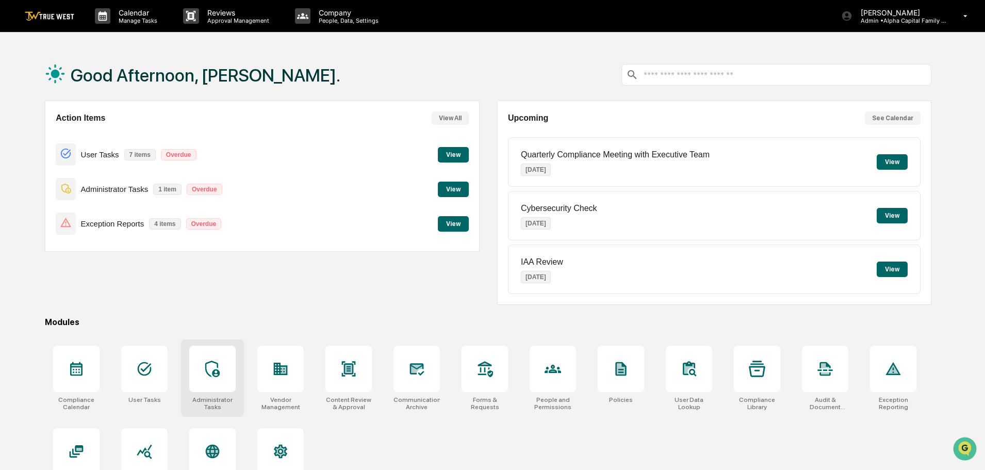
click at [216, 371] on icon at bounding box center [212, 368] width 16 height 16
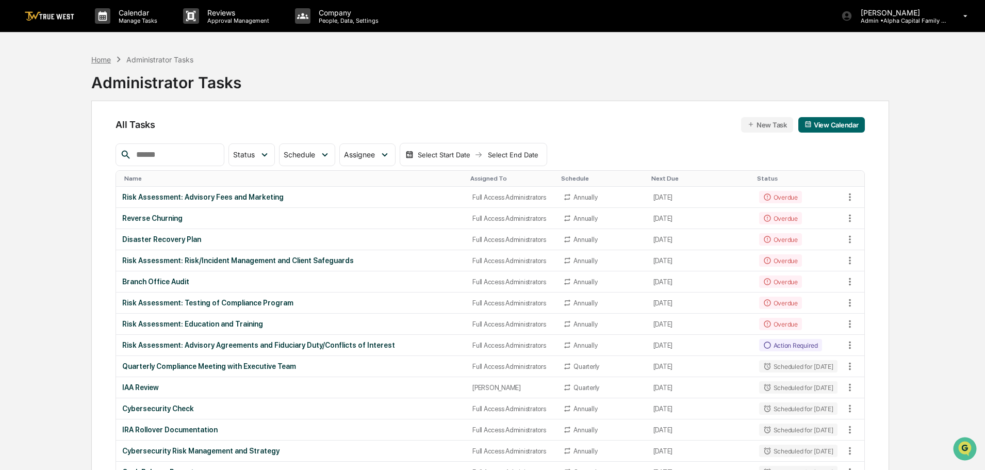
click at [104, 61] on div "Home" at bounding box center [101, 59] width 20 height 9
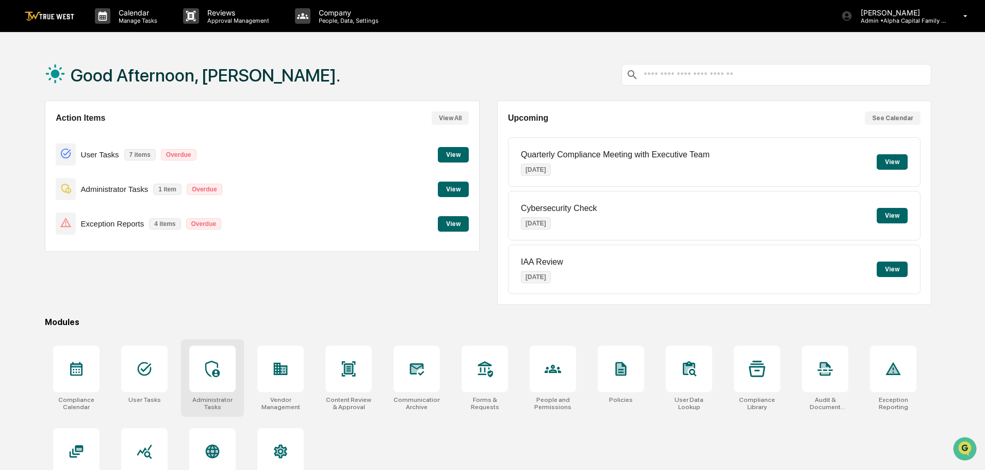
click at [213, 365] on icon at bounding box center [212, 368] width 16 height 16
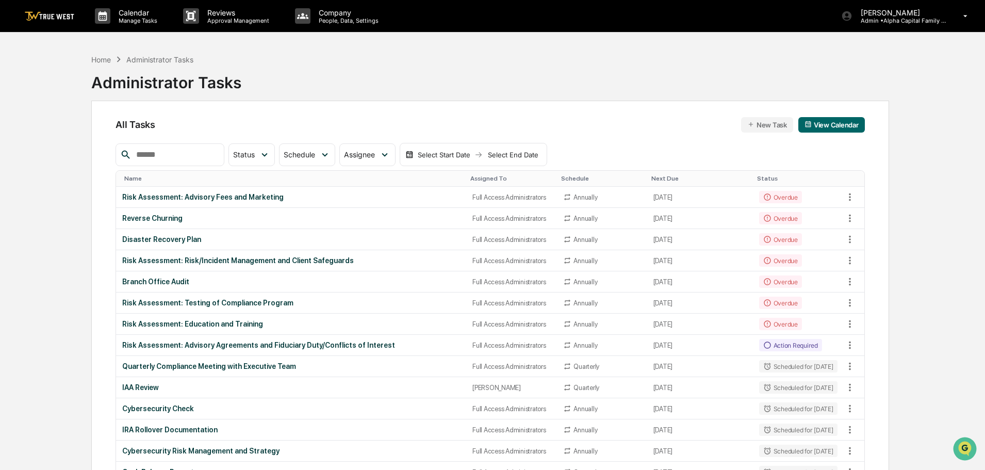
click at [171, 157] on input "text" at bounding box center [176, 154] width 88 height 13
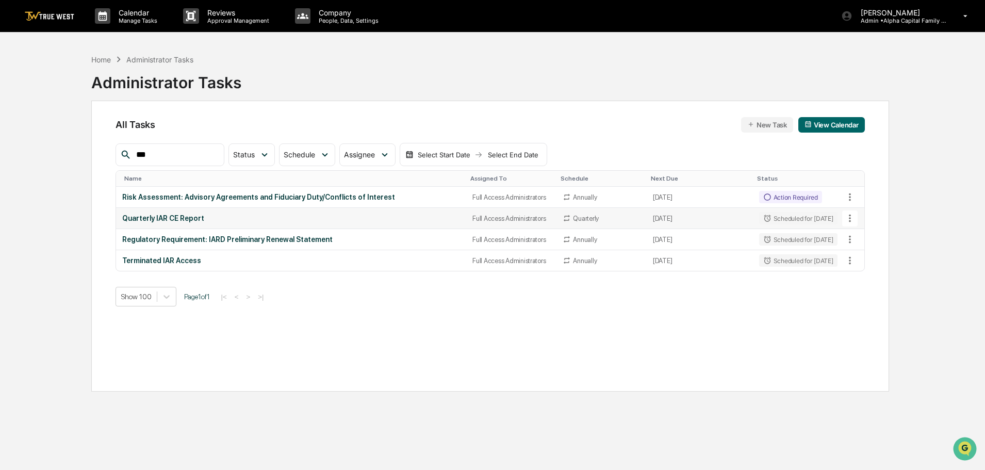
type input "***"
click at [164, 217] on div "Quarterly IAR CE Report" at bounding box center [291, 218] width 338 height 8
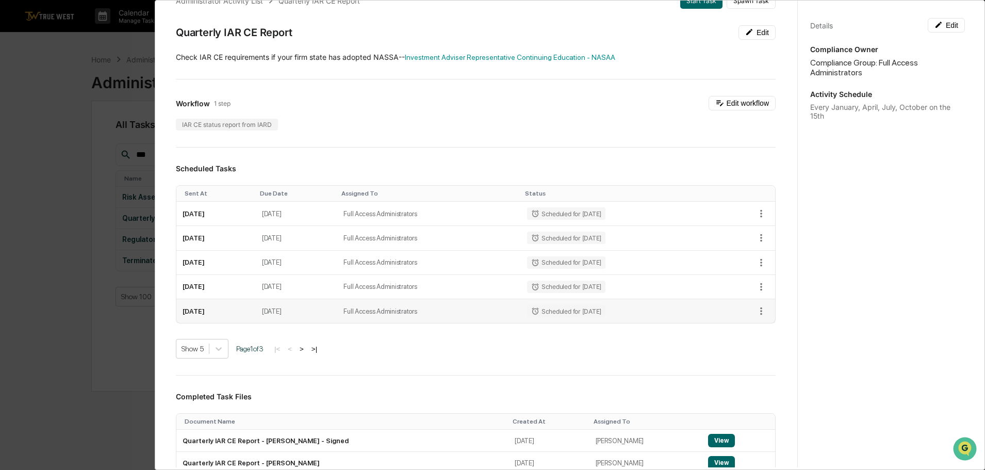
scroll to position [27, 0]
click at [59, 46] on div "Administrator Activity List Quarterly IAR CE Report Start Task Spawn Task Quart…" at bounding box center [492, 235] width 985 height 470
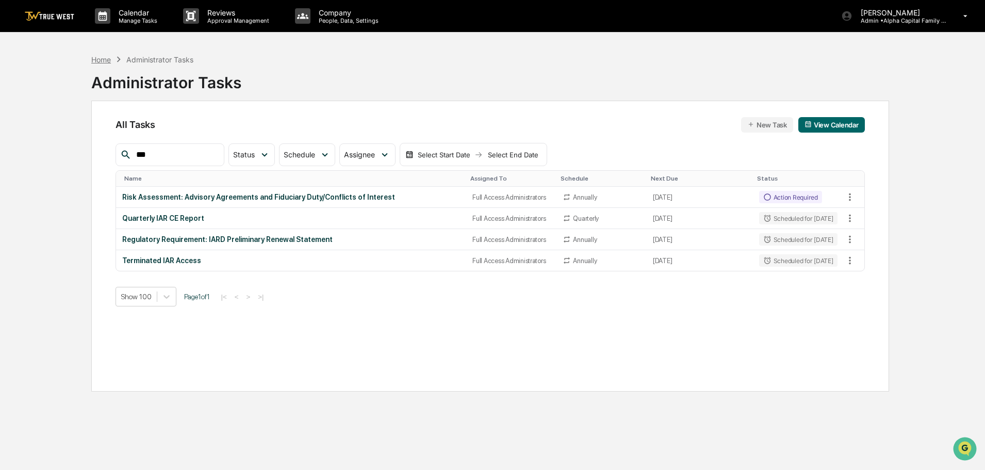
click at [98, 58] on div "Home" at bounding box center [101, 59] width 20 height 9
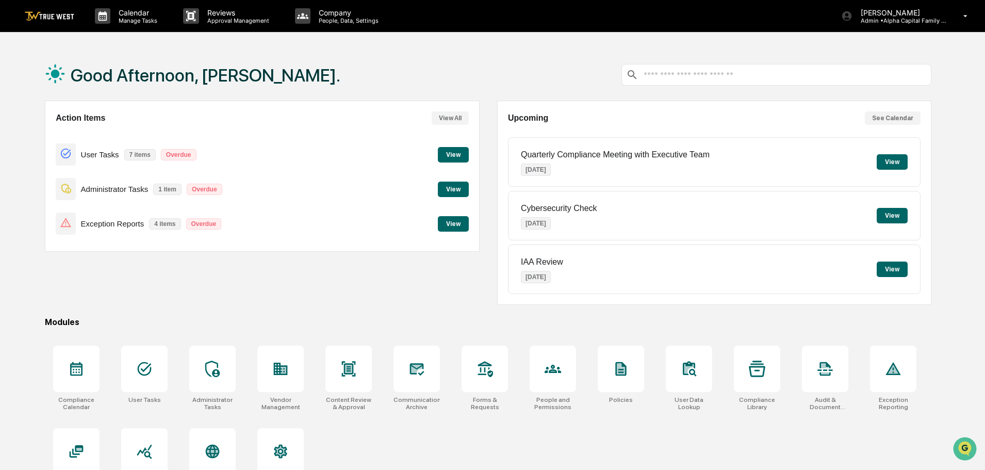
click at [451, 190] on button "View" at bounding box center [453, 188] width 31 height 15
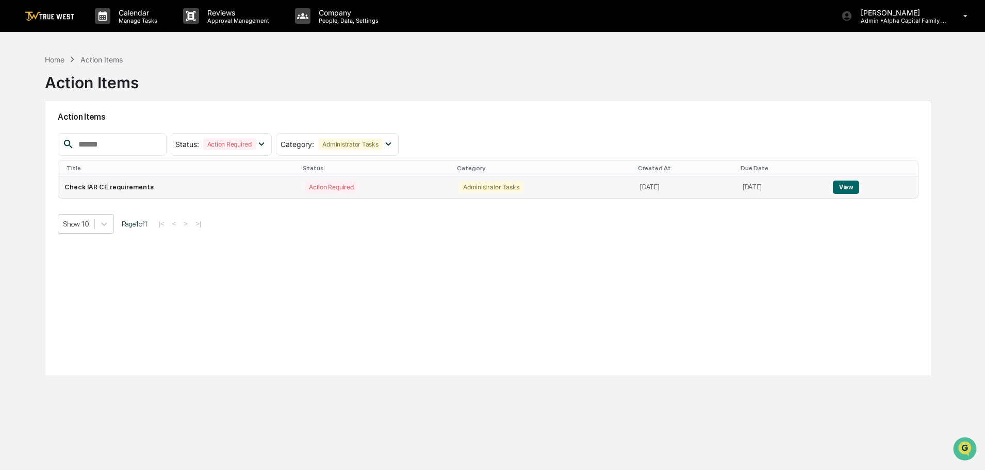
click at [852, 187] on button "View" at bounding box center [846, 186] width 26 height 13
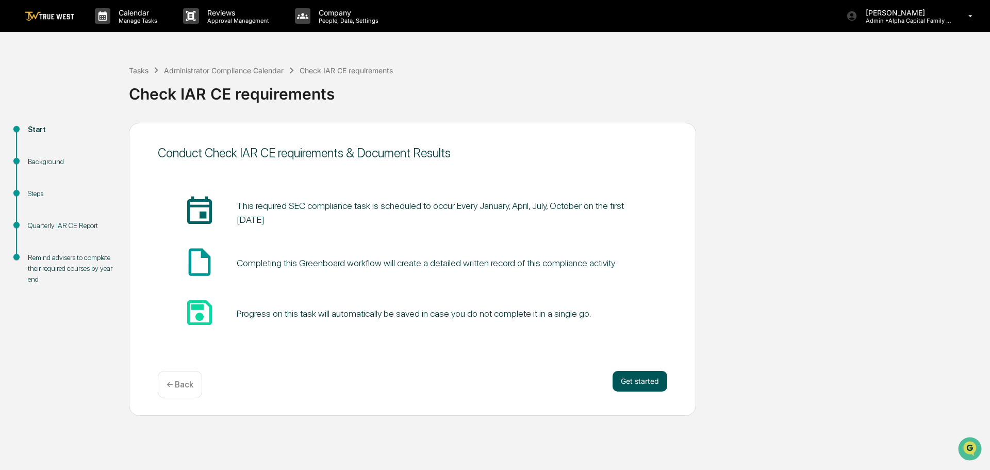
click at [627, 376] on button "Get started" at bounding box center [639, 381] width 55 height 21
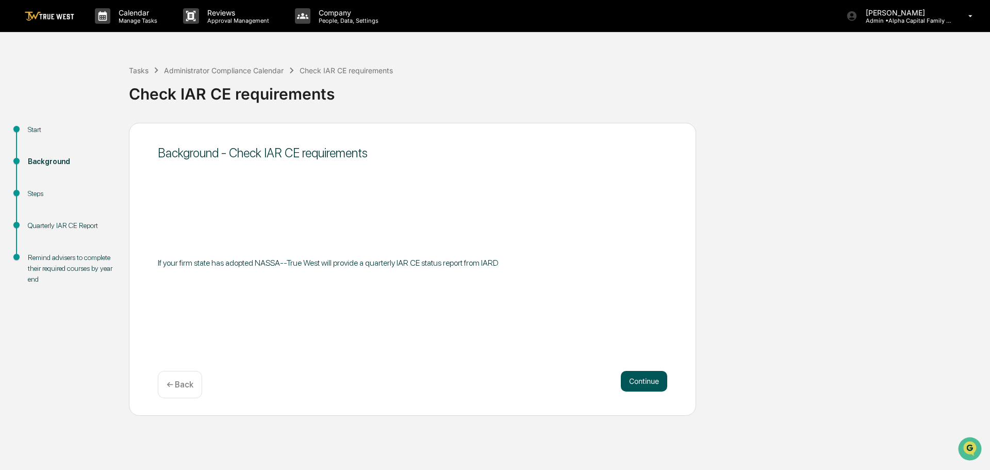
click at [634, 378] on button "Continue" at bounding box center [644, 381] width 46 height 21
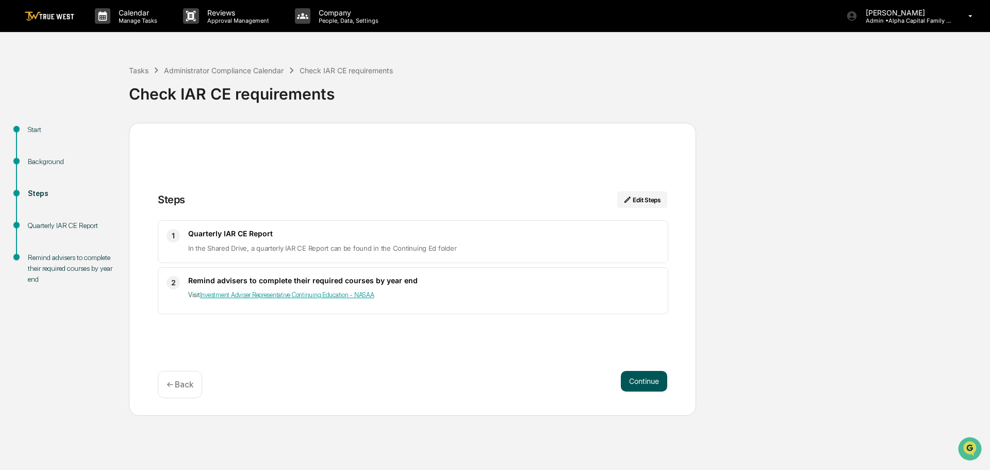
click at [645, 379] on button "Continue" at bounding box center [644, 381] width 46 height 21
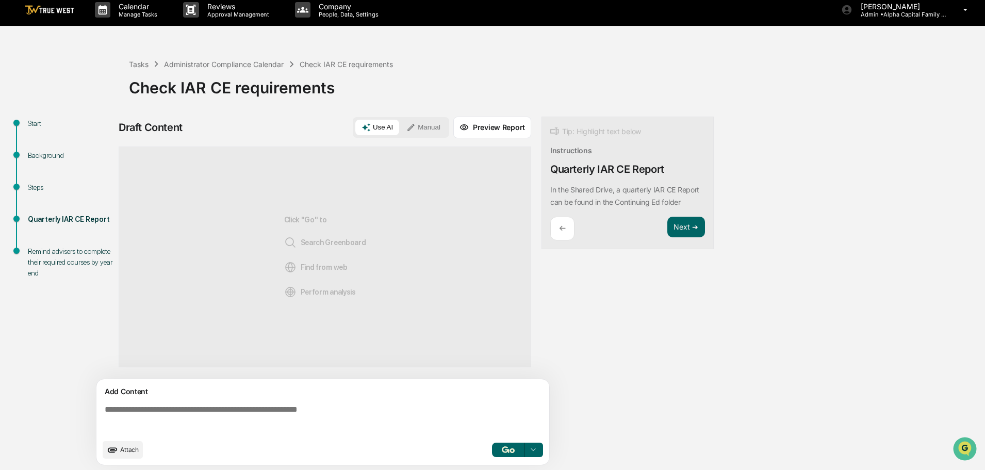
scroll to position [8, 0]
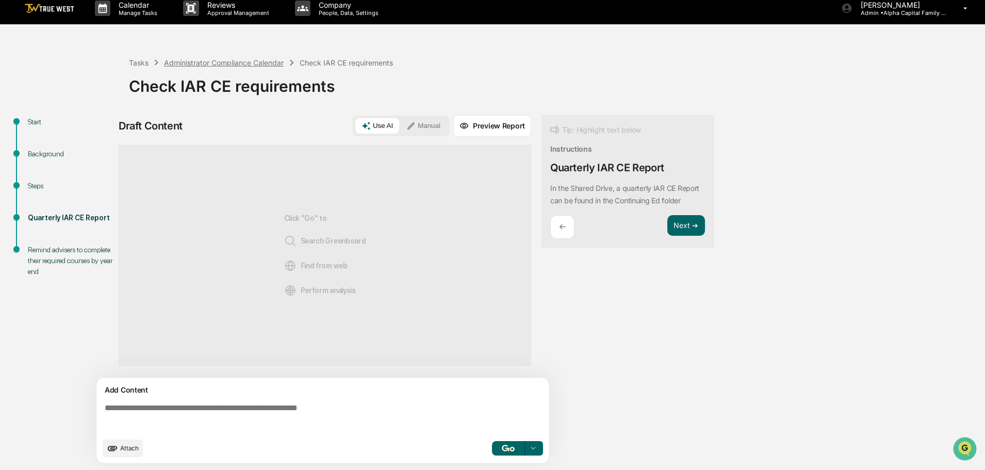
click at [196, 64] on div "Administrator Compliance Calendar" at bounding box center [224, 62] width 120 height 9
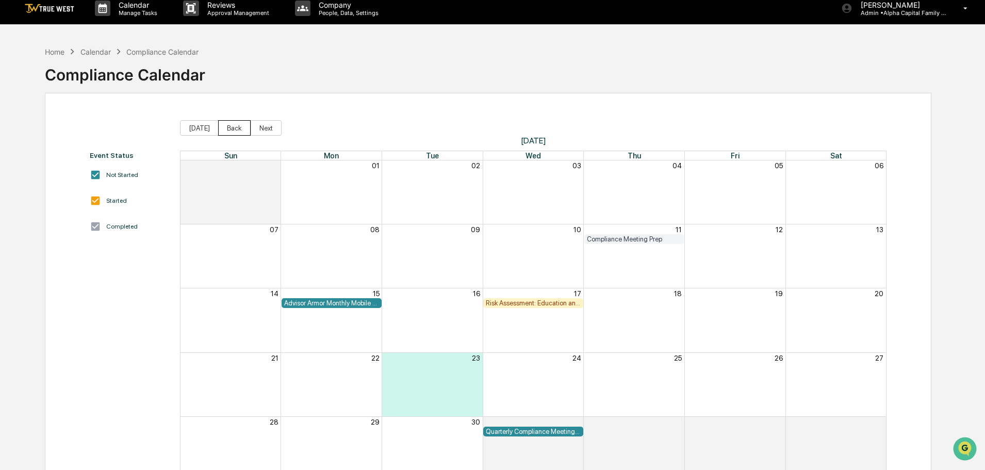
click at [227, 127] on button "Back" at bounding box center [234, 127] width 32 height 15
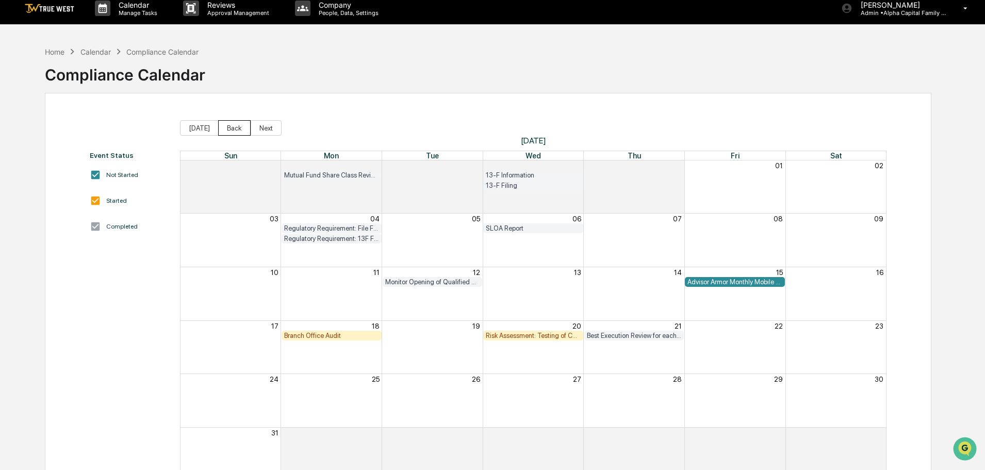
click at [227, 127] on button "Back" at bounding box center [234, 127] width 32 height 15
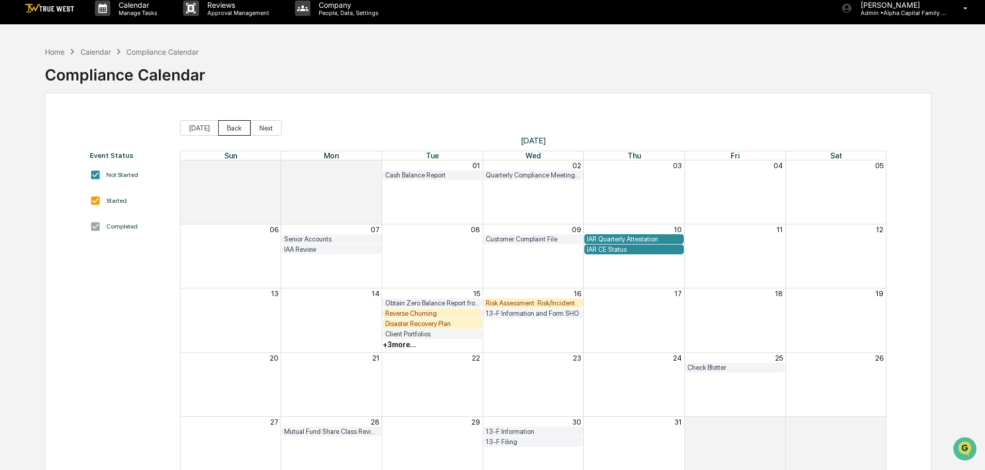
click at [227, 127] on button "Back" at bounding box center [234, 127] width 32 height 15
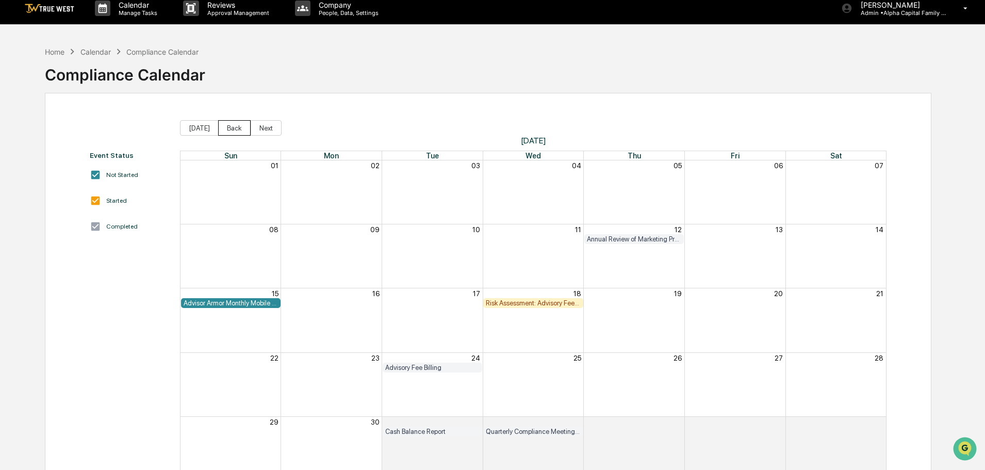
click at [227, 127] on button "Back" at bounding box center [234, 127] width 32 height 15
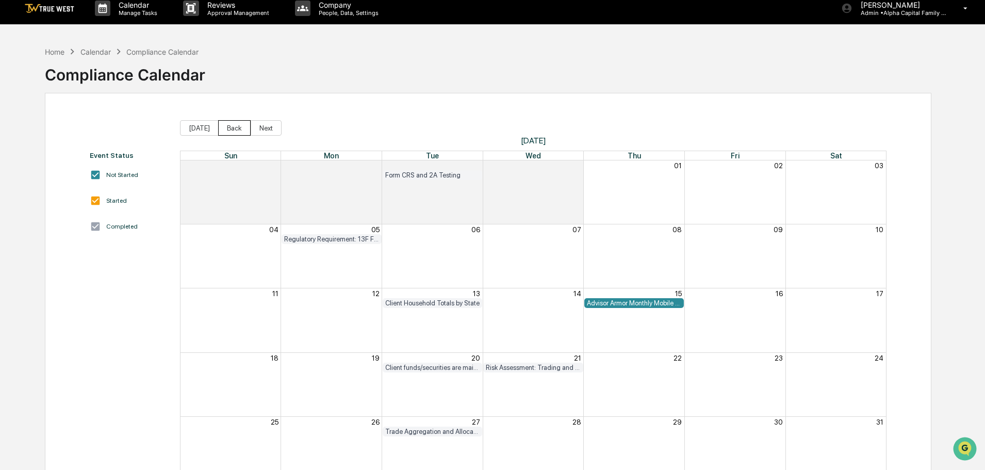
click at [227, 127] on button "Back" at bounding box center [234, 127] width 32 height 15
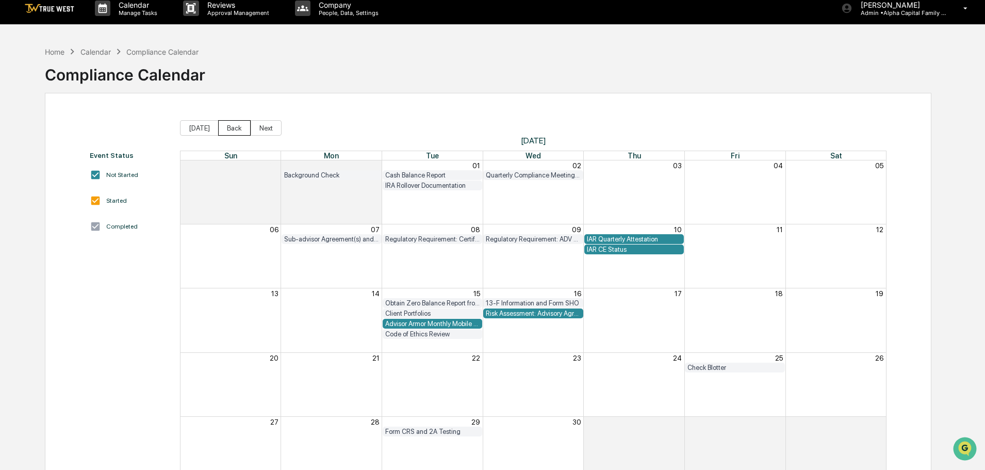
click at [227, 127] on button "Back" at bounding box center [234, 127] width 32 height 15
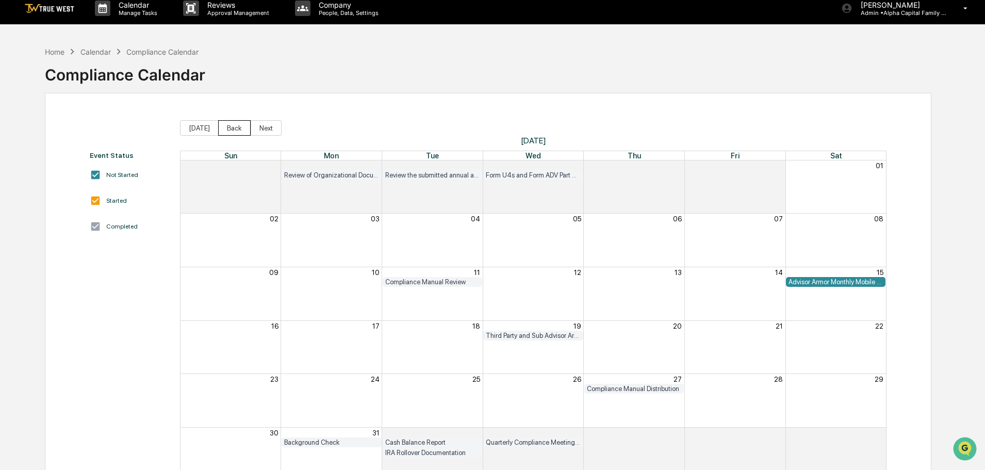
click at [227, 127] on button "Back" at bounding box center [234, 127] width 32 height 15
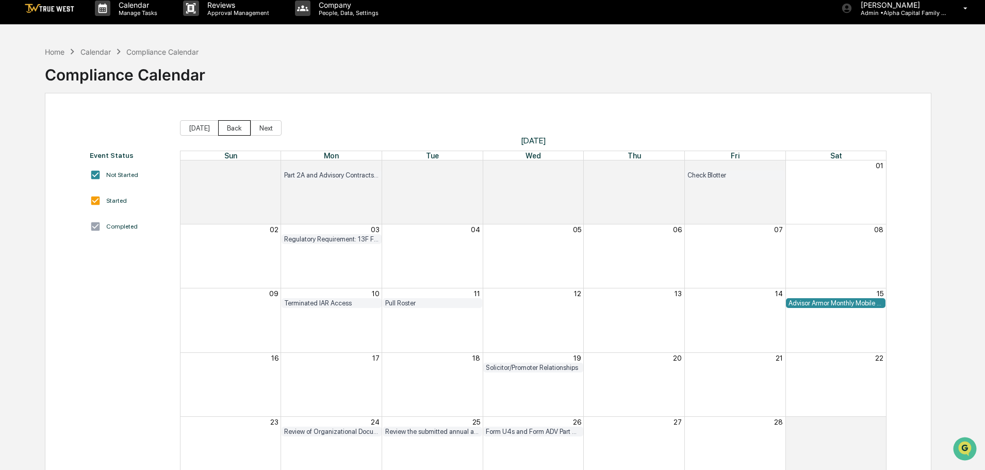
click at [227, 127] on button "Back" at bounding box center [234, 127] width 32 height 15
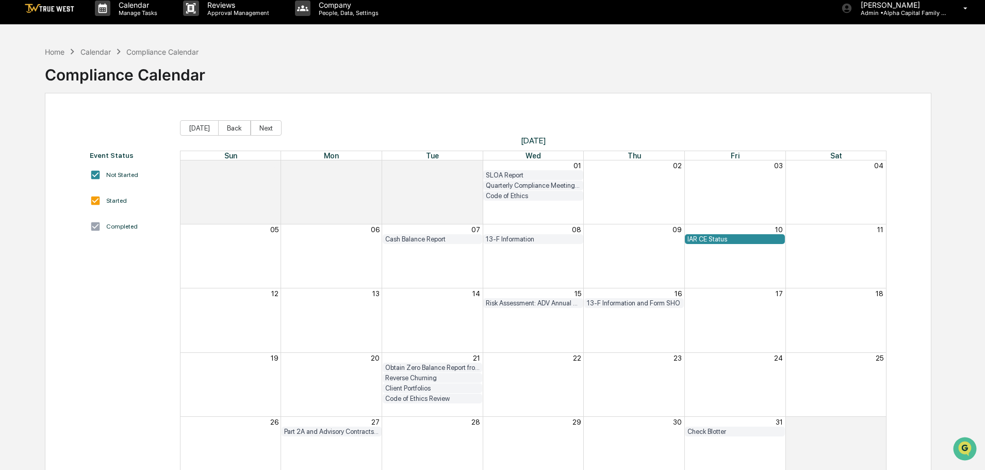
click at [743, 239] on div "IAR CE Status" at bounding box center [734, 239] width 95 height 8
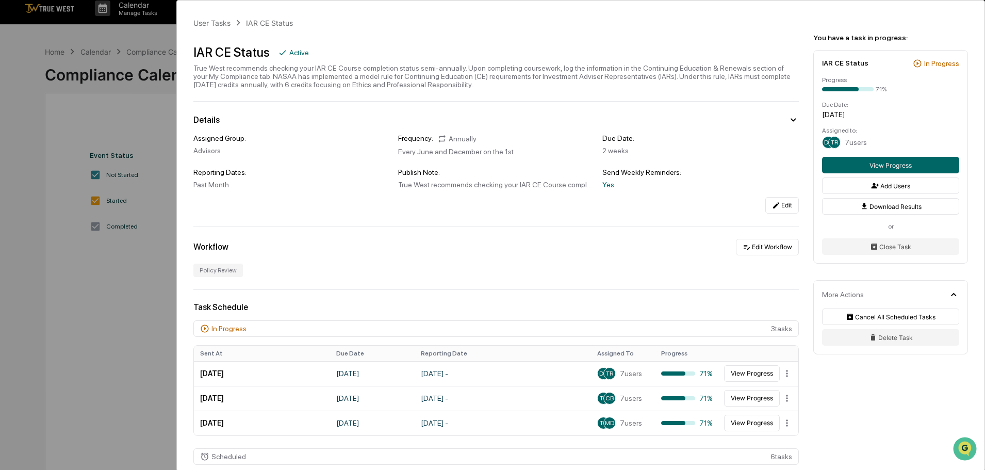
click at [49, 50] on div "User Tasks IAR CE Status IAR CE Status Active True West recommends checking you…" at bounding box center [492, 235] width 985 height 470
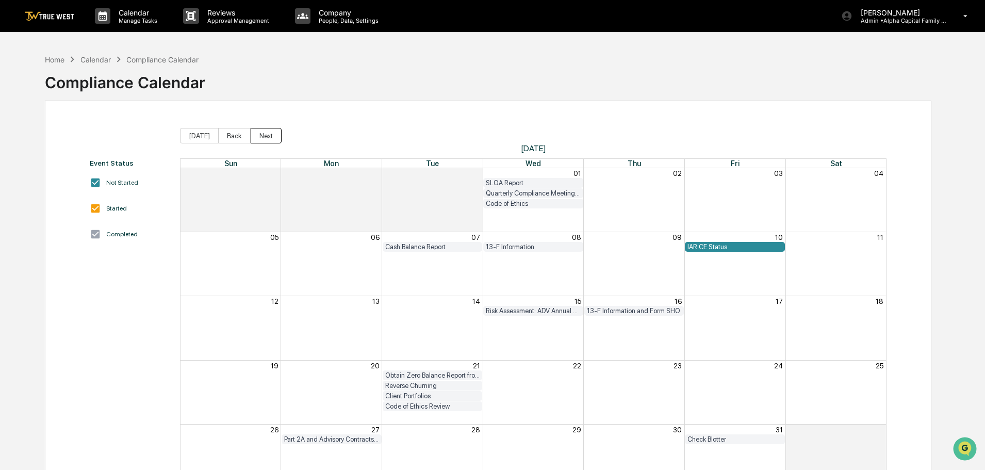
click at [269, 138] on button "Next" at bounding box center [266, 135] width 31 height 15
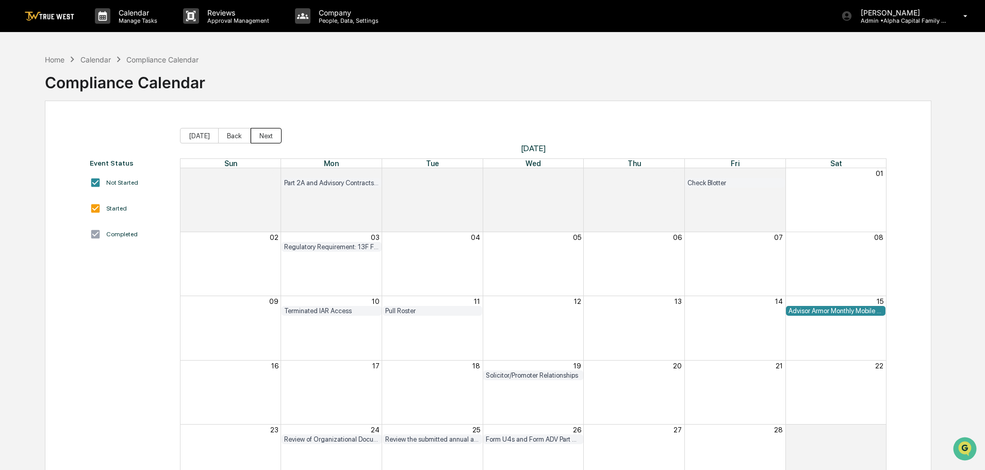
click at [264, 137] on button "Next" at bounding box center [266, 135] width 31 height 15
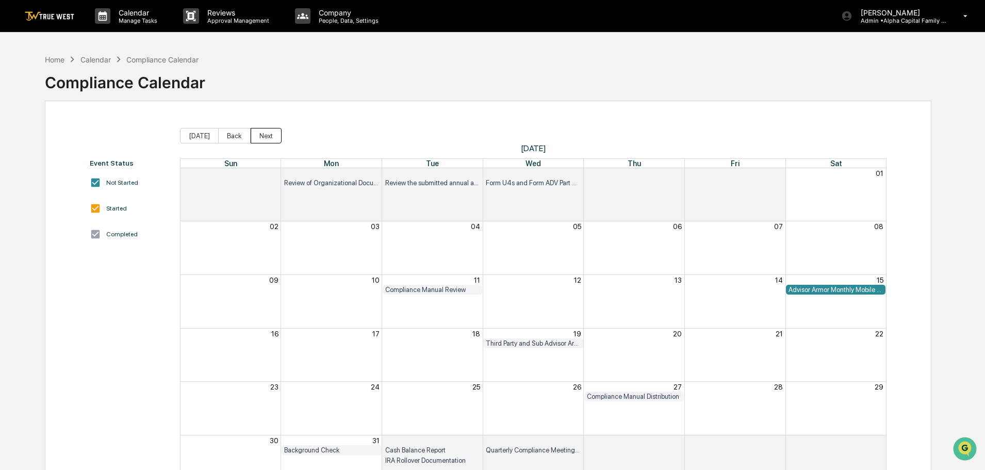
click at [264, 137] on button "Next" at bounding box center [266, 135] width 31 height 15
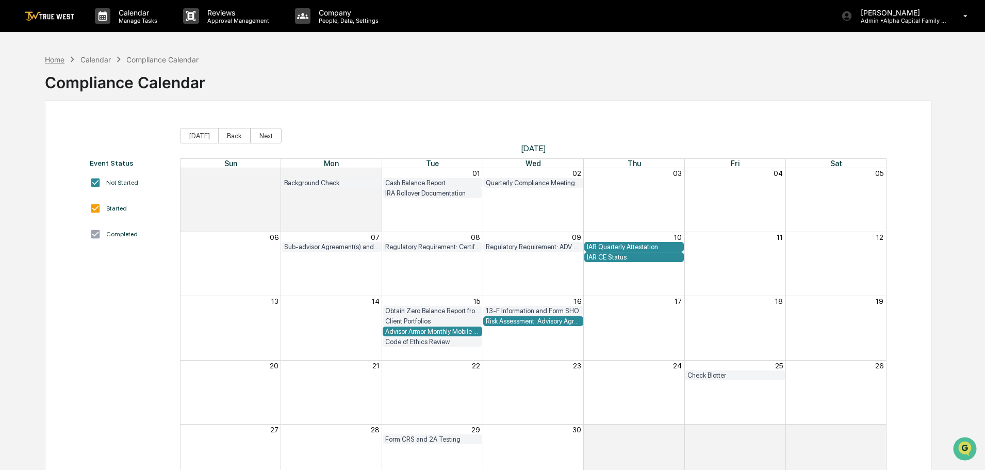
click at [54, 62] on div "Home" at bounding box center [55, 59] width 20 height 9
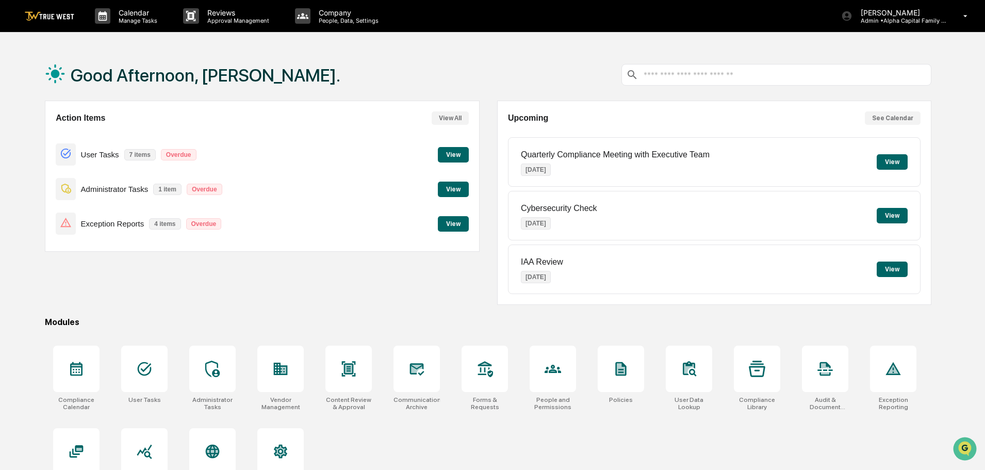
click at [448, 188] on button "View" at bounding box center [453, 188] width 31 height 15
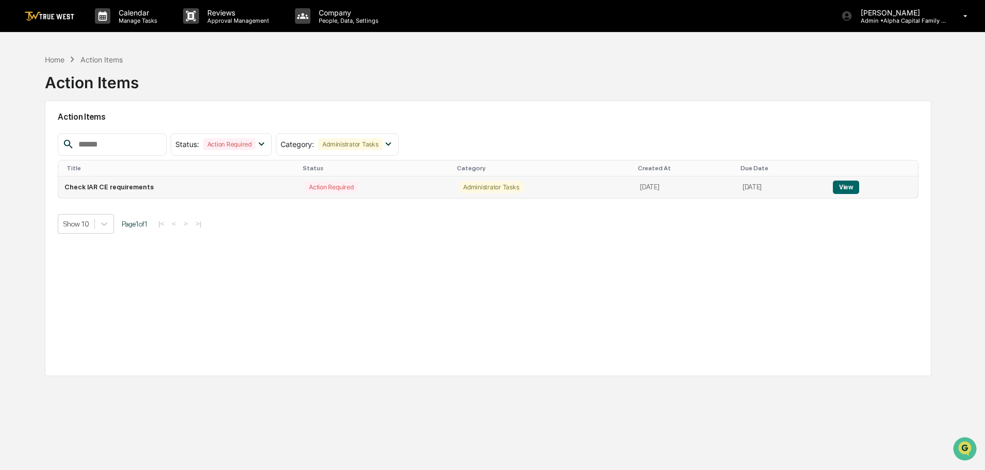
click at [850, 186] on button "View" at bounding box center [846, 186] width 26 height 13
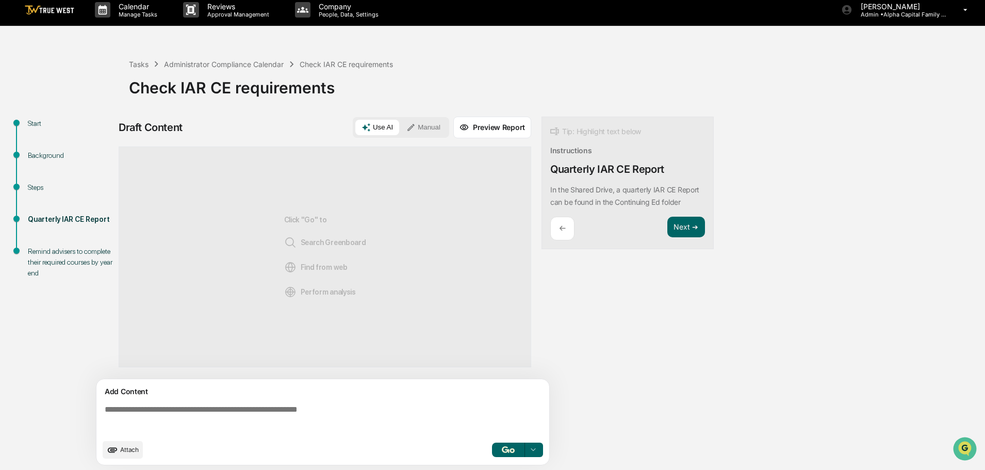
scroll to position [8, 0]
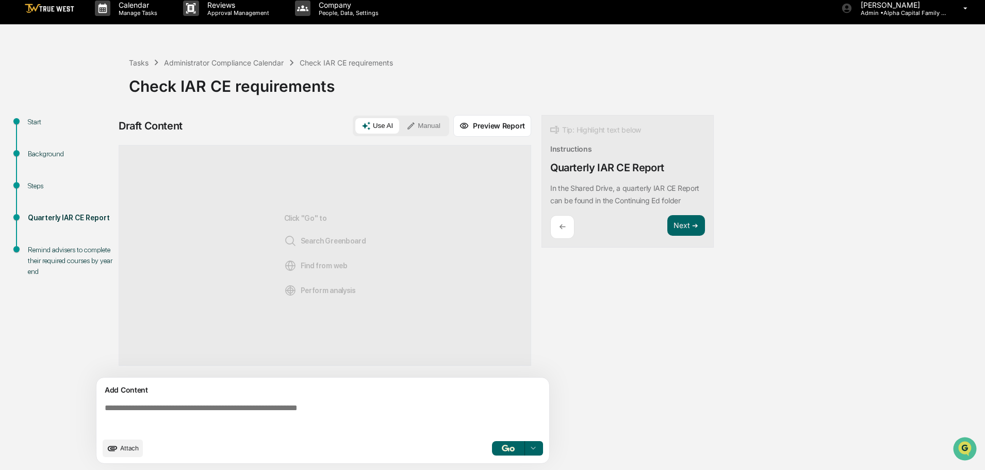
click at [422, 123] on button "Manual" at bounding box center [423, 125] width 46 height 15
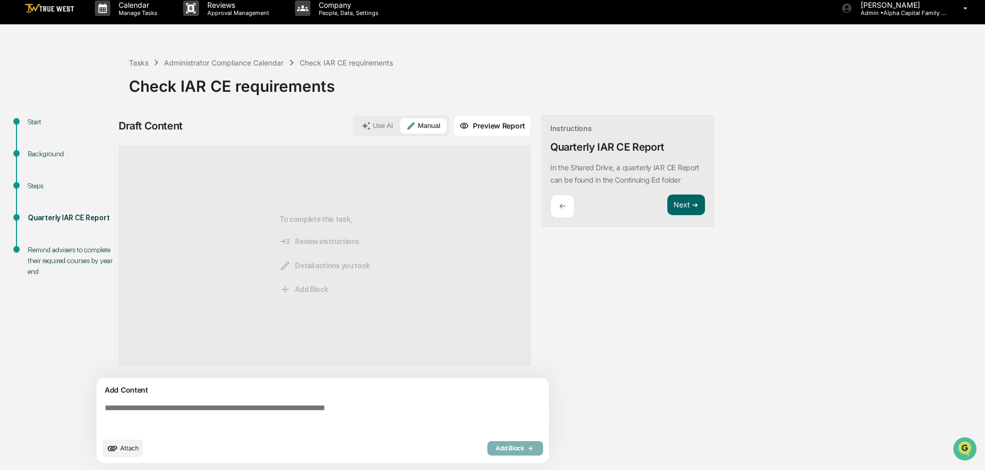
click at [103, 406] on textarea at bounding box center [325, 417] width 449 height 37
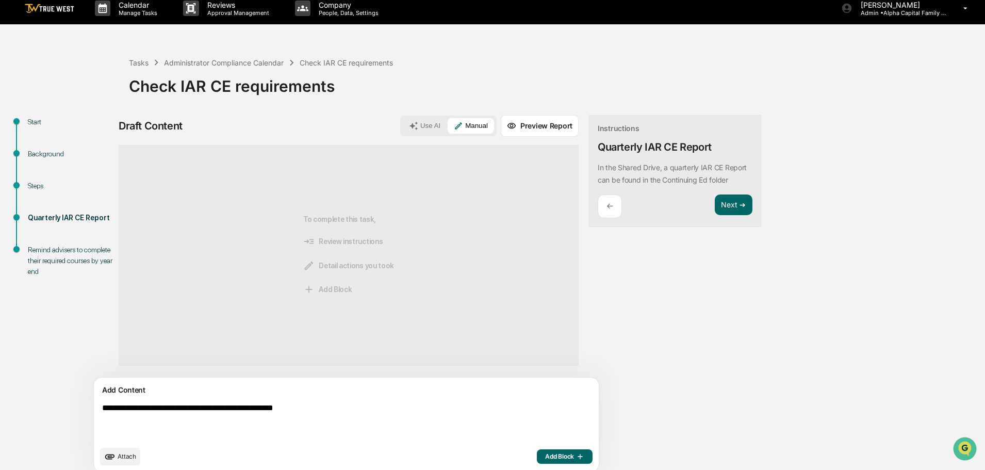
type textarea "**********"
click at [545, 455] on span "Add Block" at bounding box center [564, 456] width 39 height 8
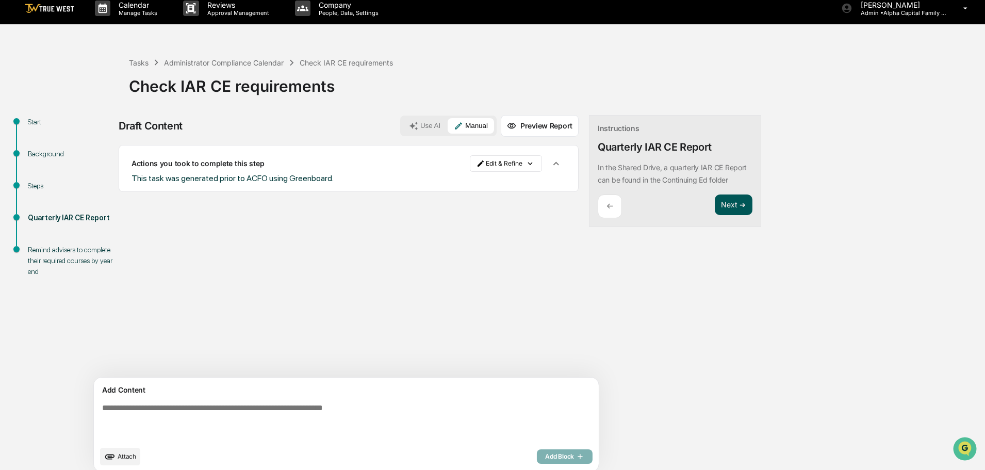
click at [715, 208] on button "Next ➔" at bounding box center [734, 204] width 38 height 21
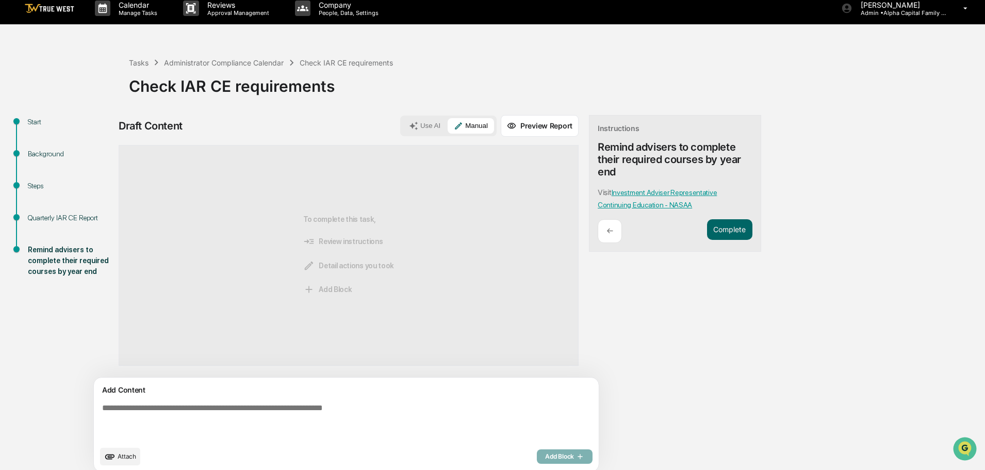
click at [606, 231] on p "←" at bounding box center [609, 231] width 7 height 10
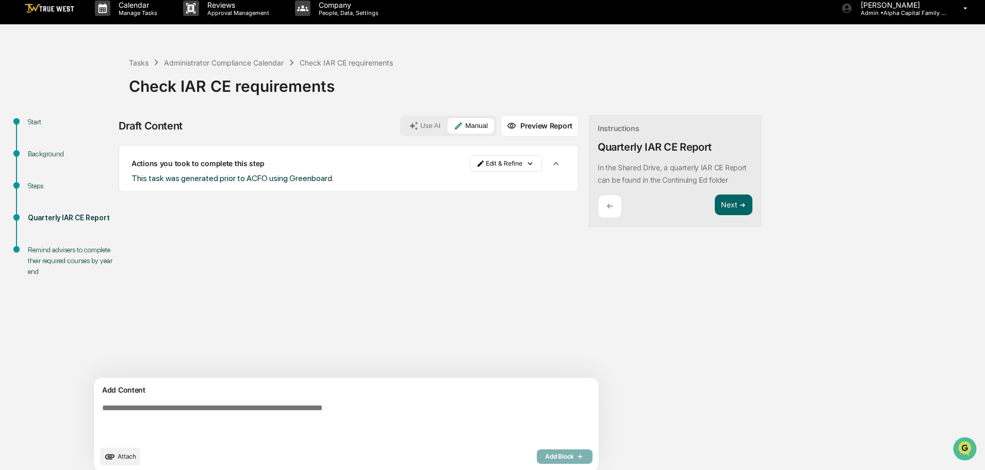
click at [331, 177] on div "This task was generated prior to ACFO using Greenboard." at bounding box center [348, 178] width 434 height 10
drag, startPoint x: 332, startPoint y: 177, endPoint x: 125, endPoint y: 179, distance: 206.7
click at [125, 179] on div "Actions you took to complete this step Edit & Refine This task was generated pr…" at bounding box center [349, 168] width 460 height 47
copy span "This task was generated prior to ACFO using Greenboard."
click at [715, 204] on button "Next ➔" at bounding box center [734, 204] width 38 height 21
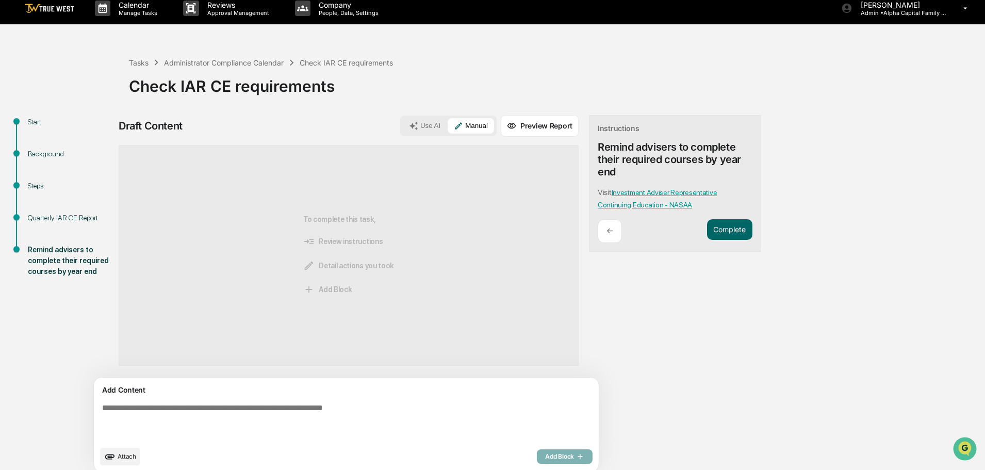
click at [104, 407] on textarea at bounding box center [322, 421] width 449 height 45
paste textarea "**********"
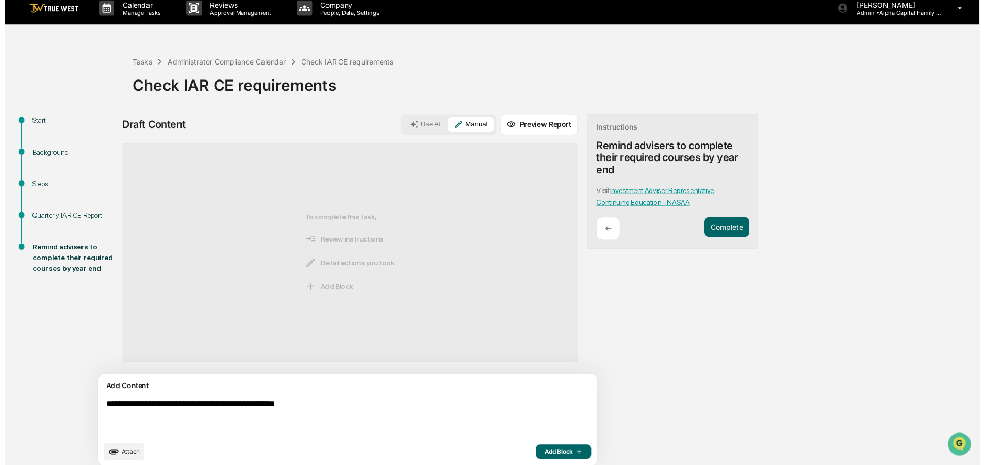
scroll to position [16, 0]
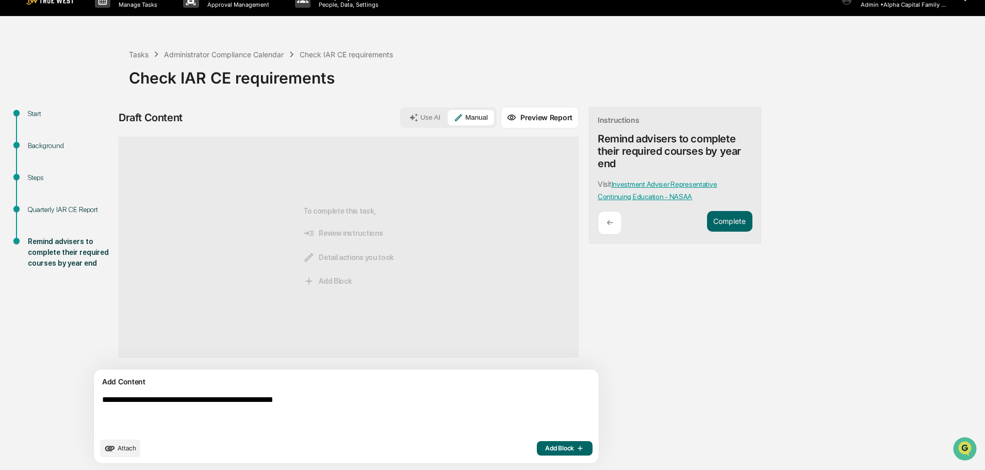
type textarea "**********"
click at [545, 445] on span "Add Block" at bounding box center [564, 448] width 39 height 8
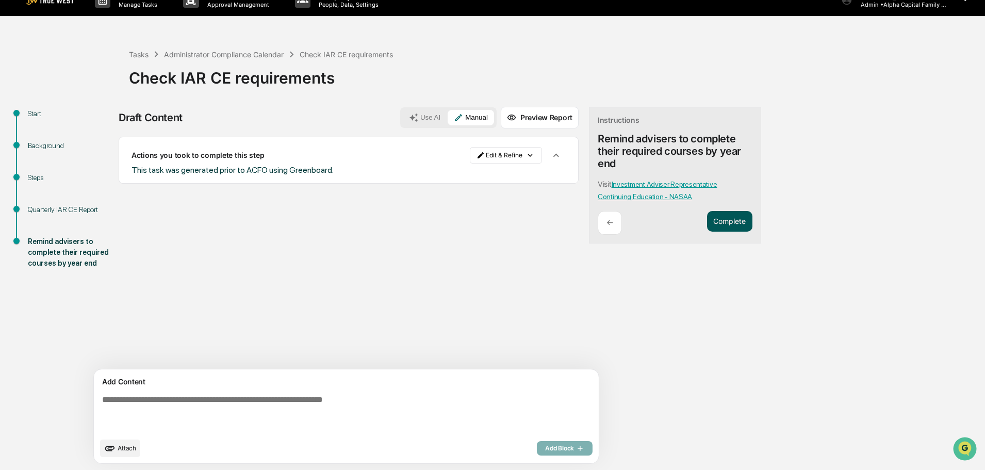
click at [707, 223] on button "Complete" at bounding box center [729, 221] width 45 height 21
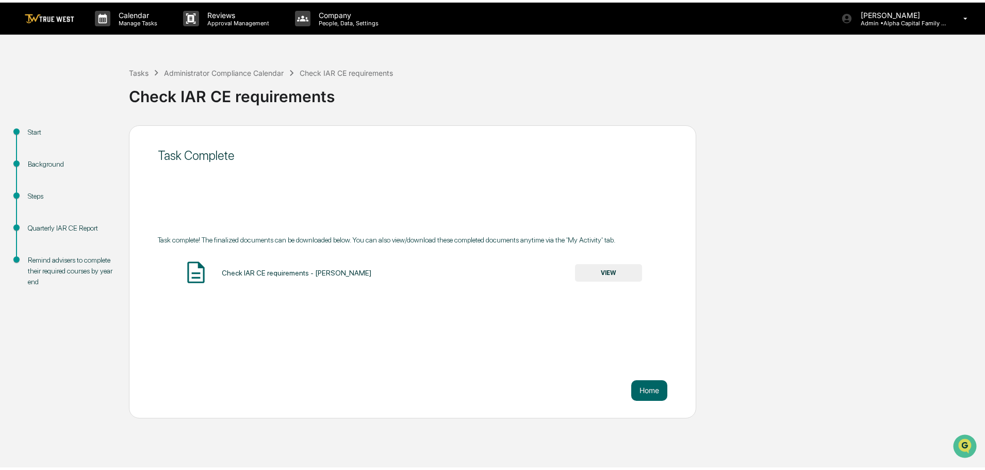
scroll to position [0, 0]
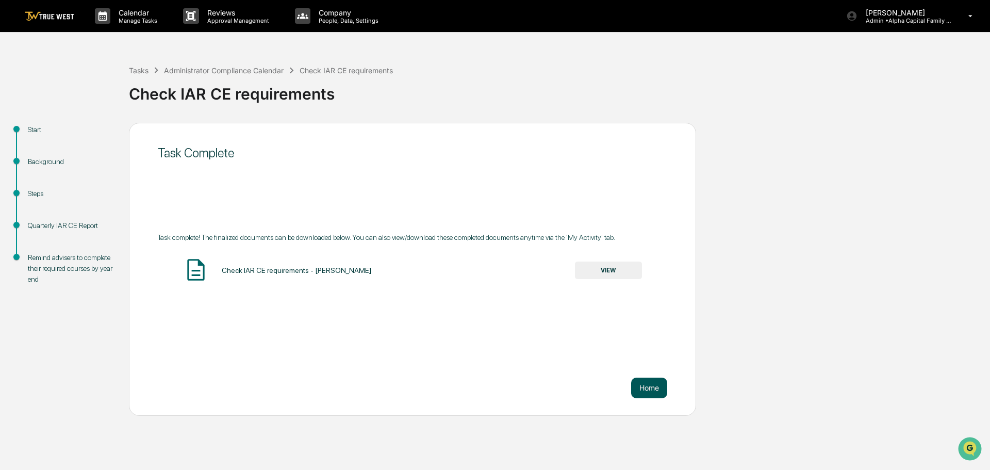
click at [652, 388] on button "Home" at bounding box center [649, 387] width 36 height 21
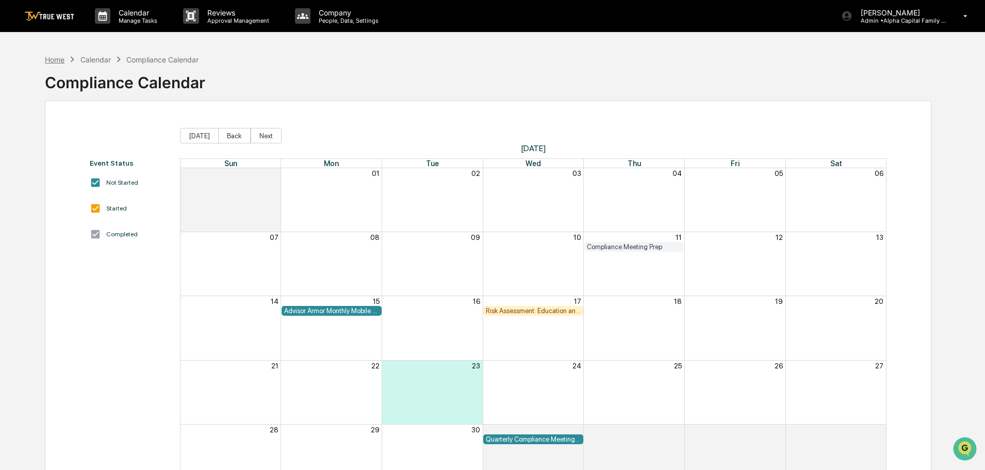
click at [50, 56] on div "Home" at bounding box center [55, 59] width 20 height 9
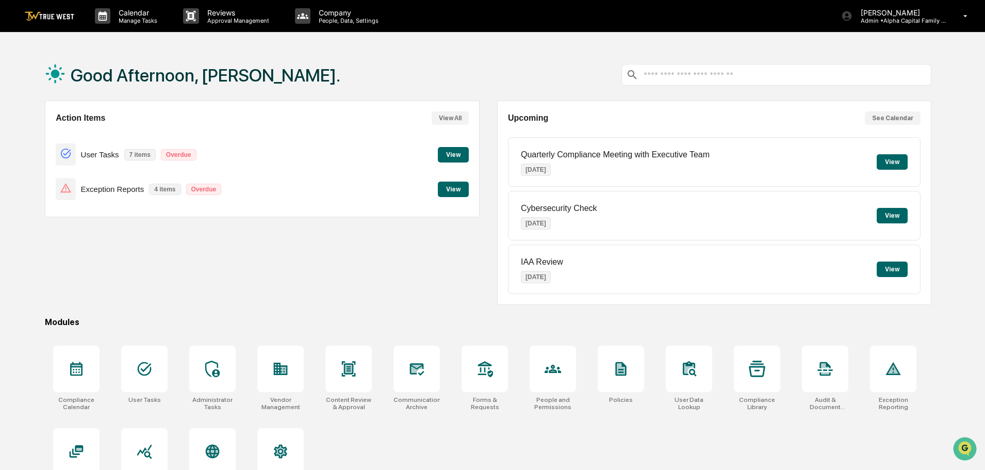
click at [456, 189] on button "View" at bounding box center [453, 188] width 31 height 15
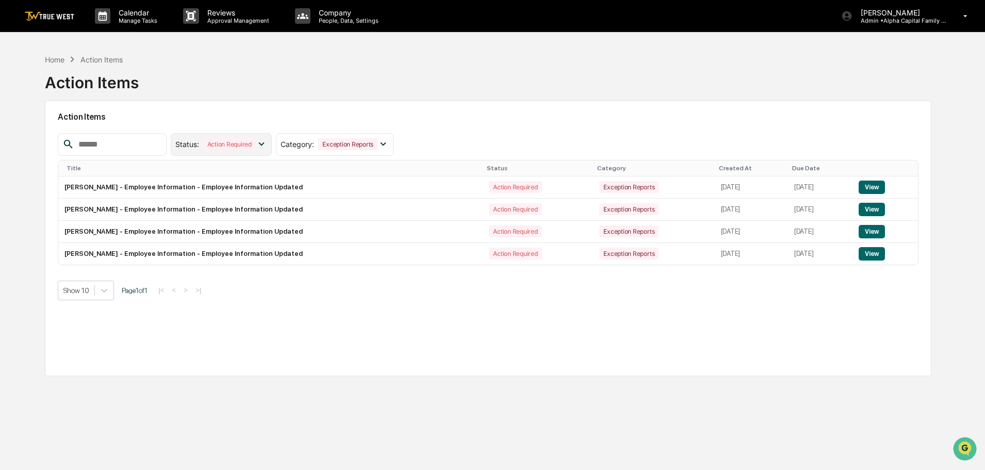
click at [264, 144] on icon at bounding box center [262, 144] width 6 height 4
click at [189, 211] on div at bounding box center [183, 210] width 9 height 9
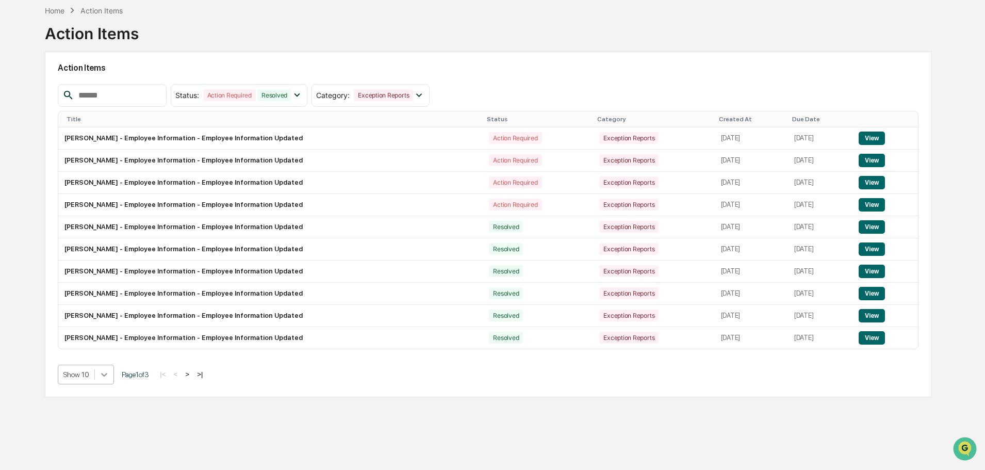
scroll to position [54, 0]
click at [105, 375] on div at bounding box center [104, 374] width 19 height 19
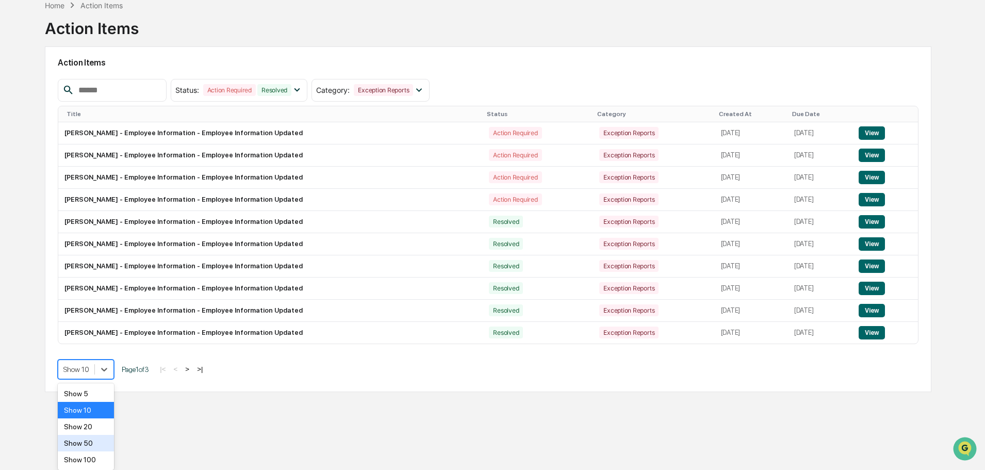
click at [79, 445] on div "Show 50" at bounding box center [86, 443] width 56 height 16
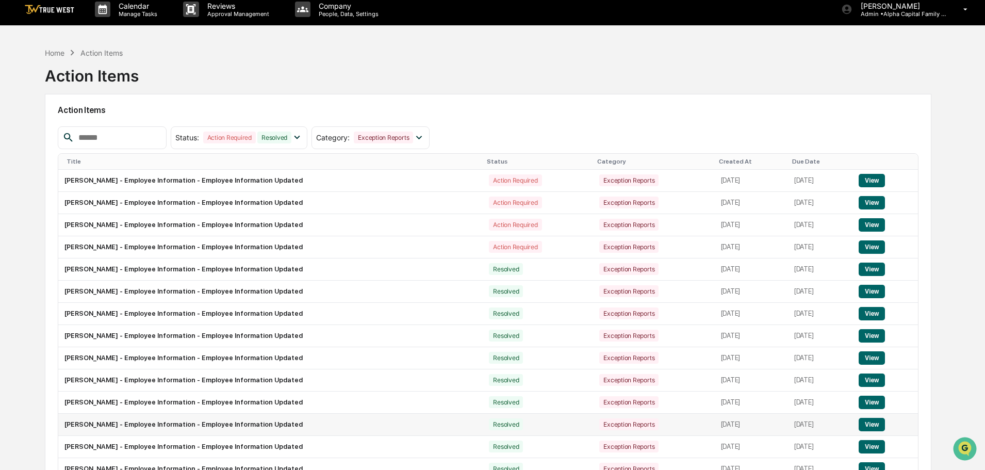
scroll to position [0, 0]
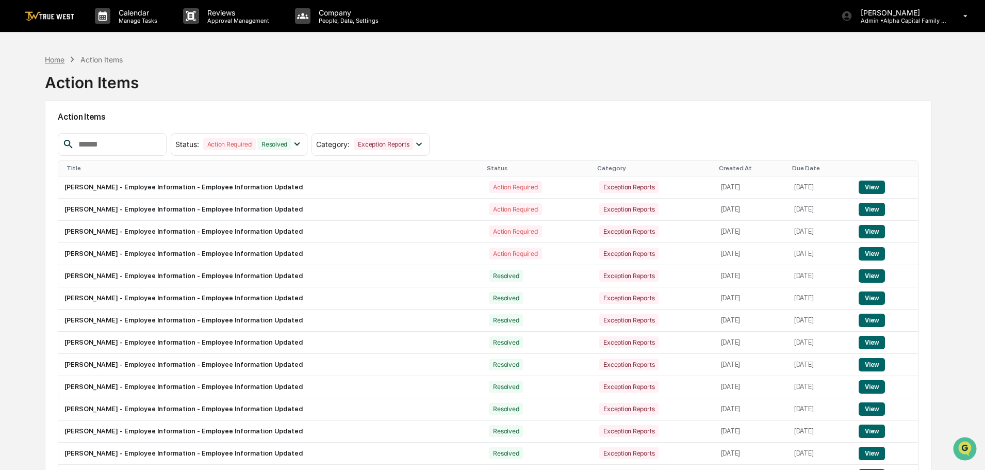
click at [56, 60] on div "Home" at bounding box center [55, 59] width 20 height 9
